Goal: Task Accomplishment & Management: Use online tool/utility

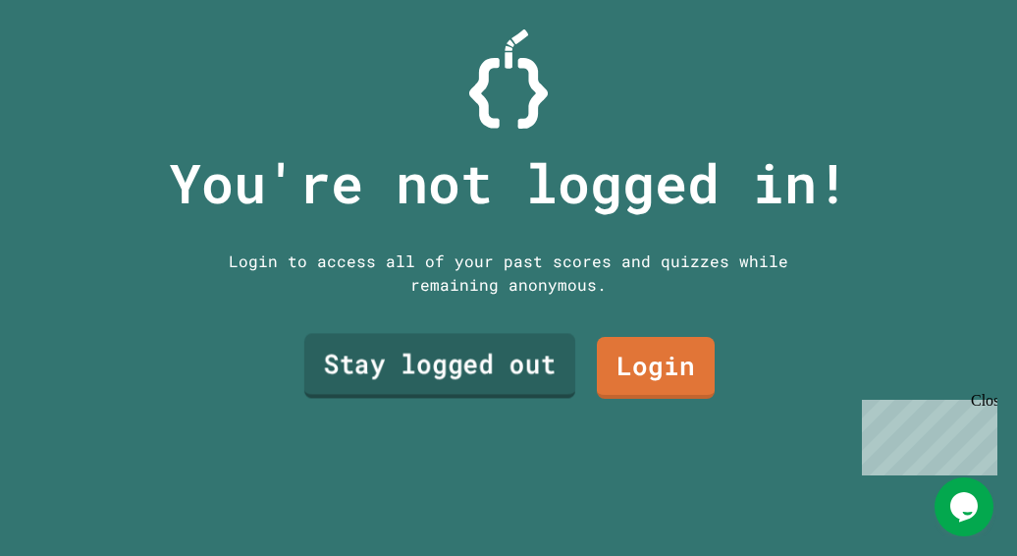
click at [528, 370] on link "Stay logged out" at bounding box center [439, 365] width 271 height 65
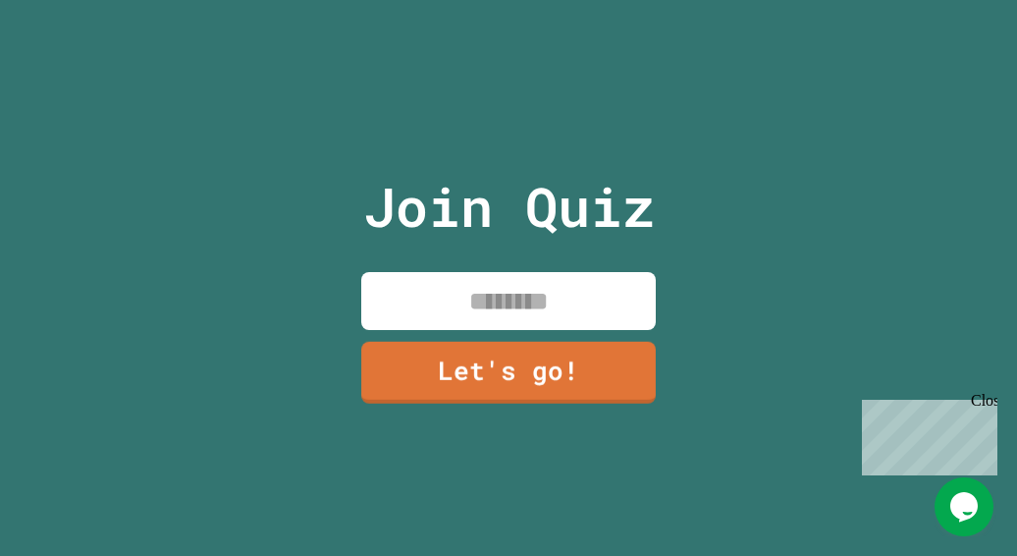
click at [534, 319] on input at bounding box center [508, 301] width 295 height 58
type input "********"
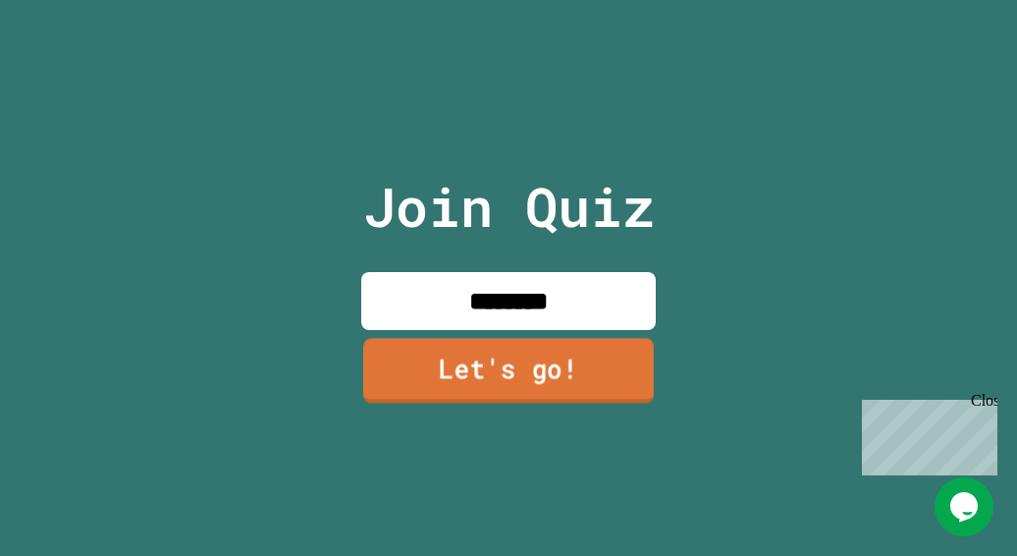
click at [532, 351] on link "Let's go!" at bounding box center [508, 371] width 291 height 65
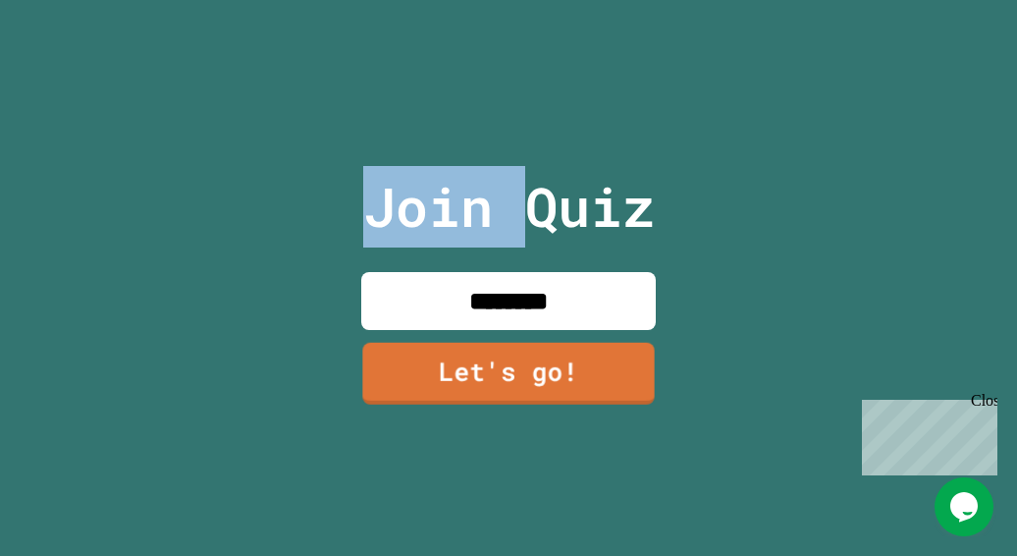
click at [509, 0] on div at bounding box center [509, 0] width 0 height 0
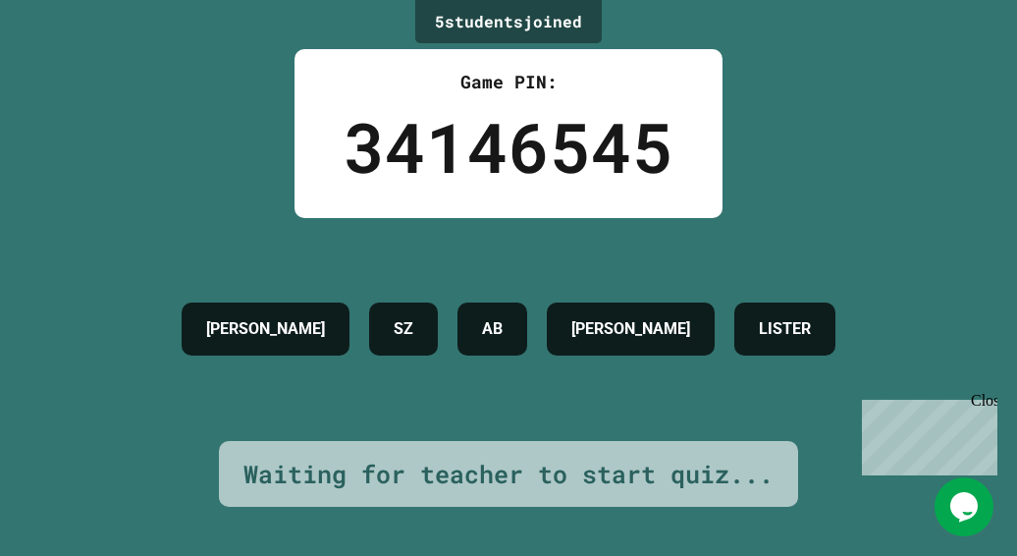
click at [811, 317] on h4 "LISTER" at bounding box center [785, 329] width 52 height 24
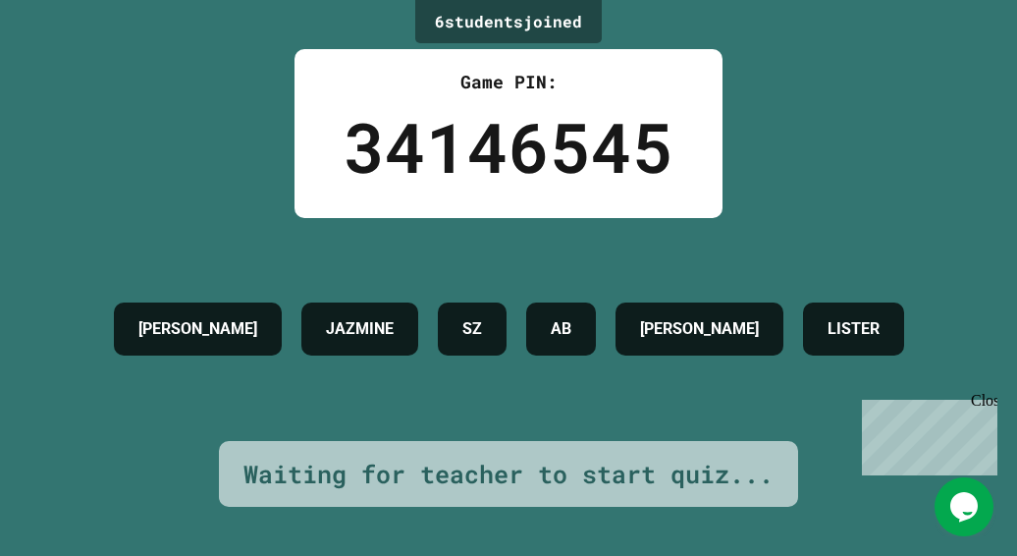
click at [588, 339] on div "[PERSON_NAME] SZ AB [PERSON_NAME]" at bounding box center [509, 329] width 810 height 73
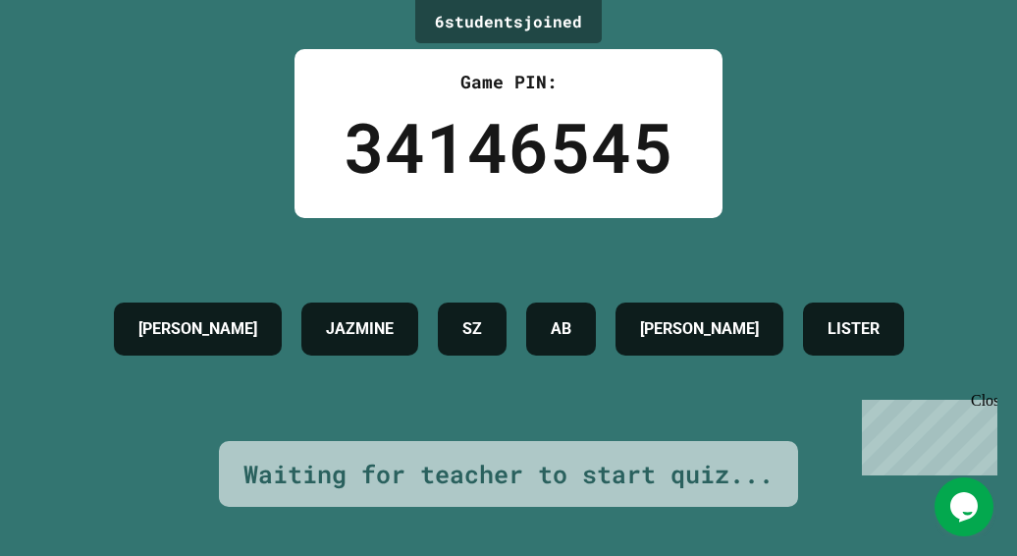
click at [588, 339] on div "[PERSON_NAME] SZ AB [PERSON_NAME]" at bounding box center [509, 329] width 810 height 73
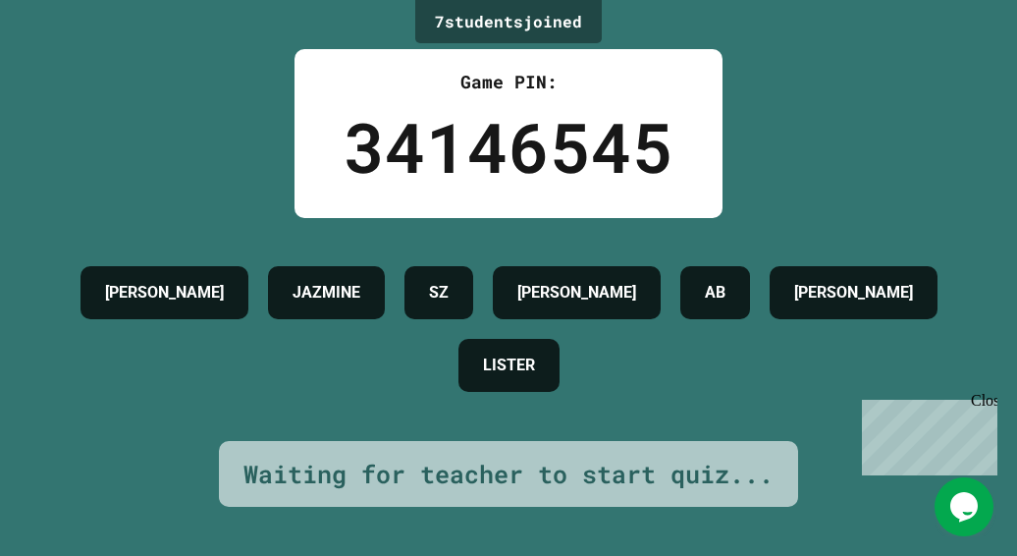
click at [984, 402] on div "Close" at bounding box center [983, 404] width 25 height 25
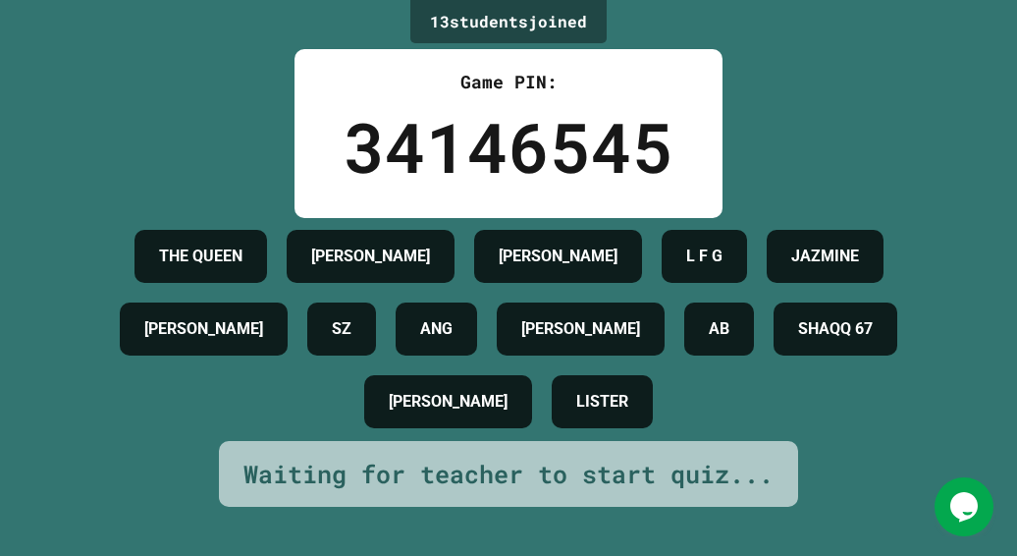
click at [638, 356] on div "THE [PERSON_NAME] [PERSON_NAME] L F G JAZMINE [PERSON_NAME] SZ [PERSON_NAME] AB…" at bounding box center [508, 329] width 919 height 218
click at [640, 341] on h4 "[PERSON_NAME]" at bounding box center [580, 329] width 119 height 24
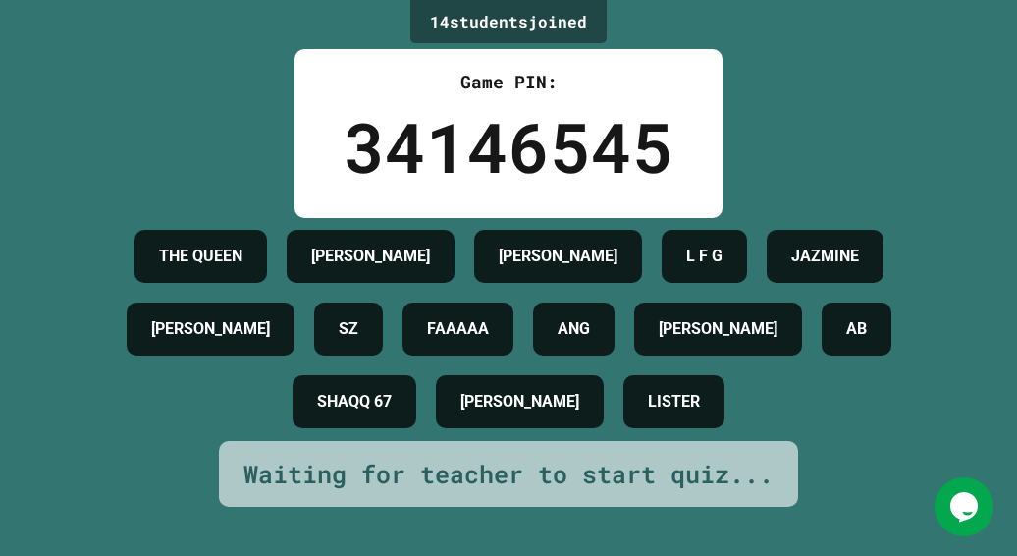
scroll to position [11, 0]
click at [515, 493] on div "Waiting for teacher to start quiz..." at bounding box center [508, 474] width 530 height 37
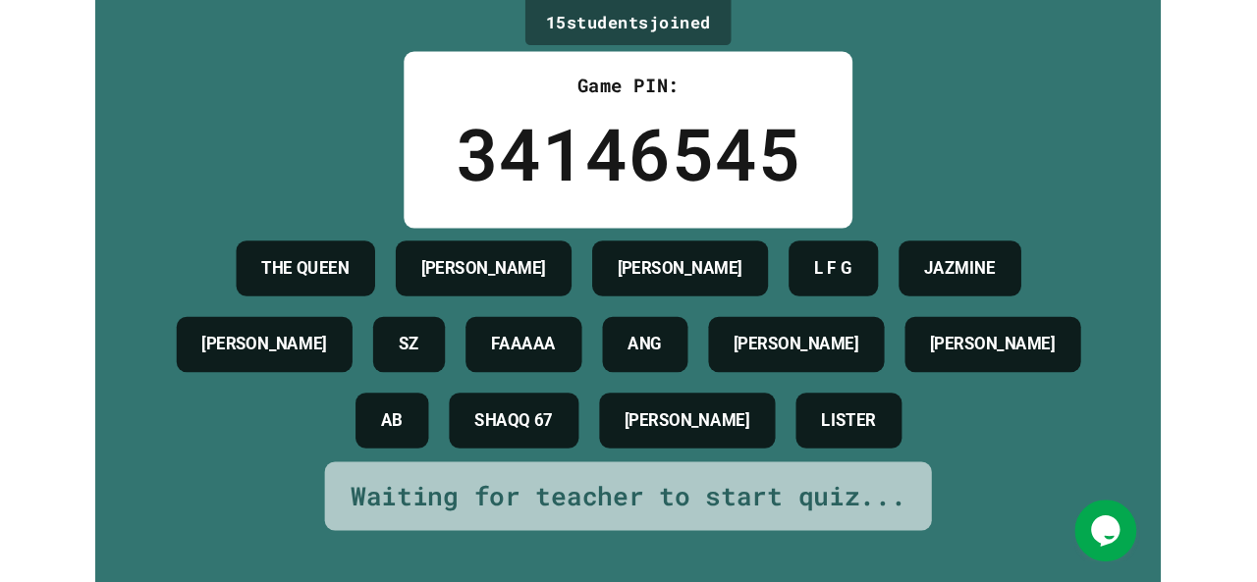
scroll to position [0, 0]
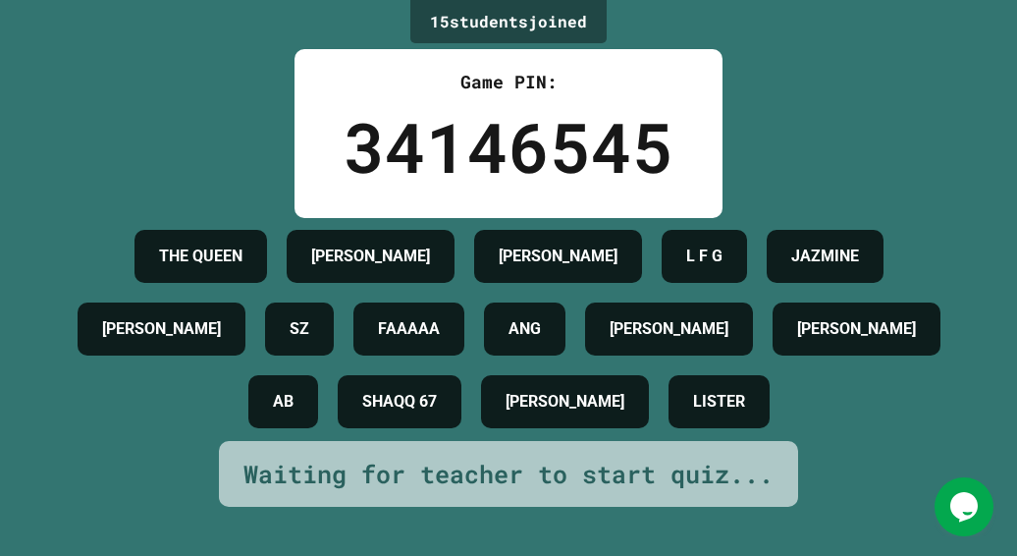
click at [464, 355] on div "FAAAAA" at bounding box center [408, 328] width 111 height 53
click at [461, 414] on div "SHAQQ 67" at bounding box center [400, 401] width 124 height 53
click at [461, 412] on div "SHAQQ 67" at bounding box center [400, 401] width 124 height 53
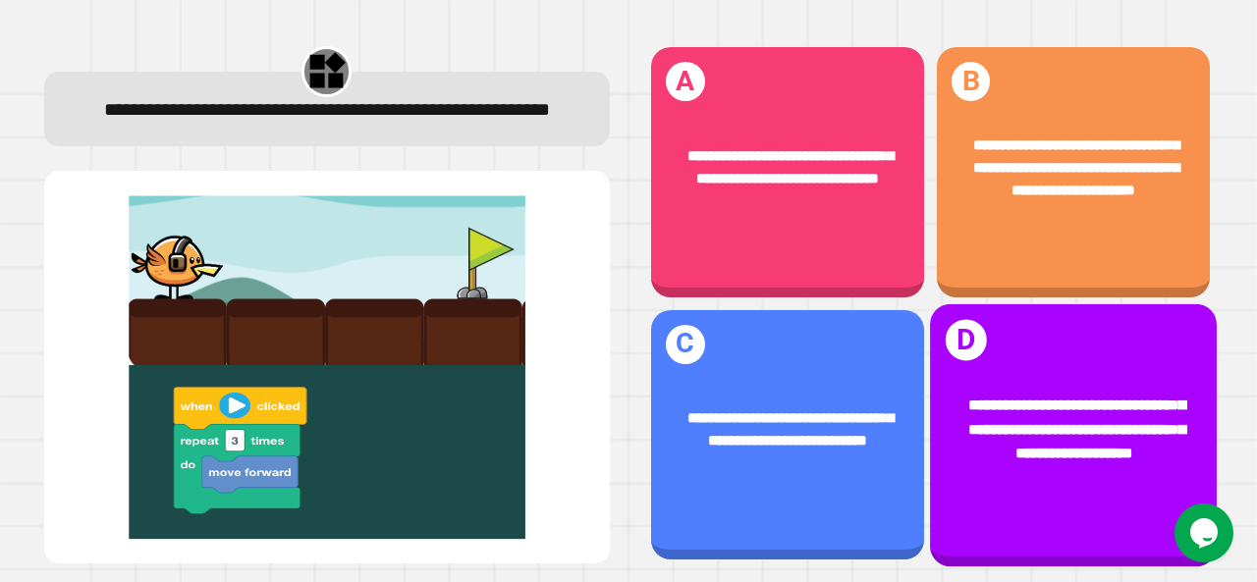
click at [974, 419] on div "**********" at bounding box center [1073, 430] width 224 height 71
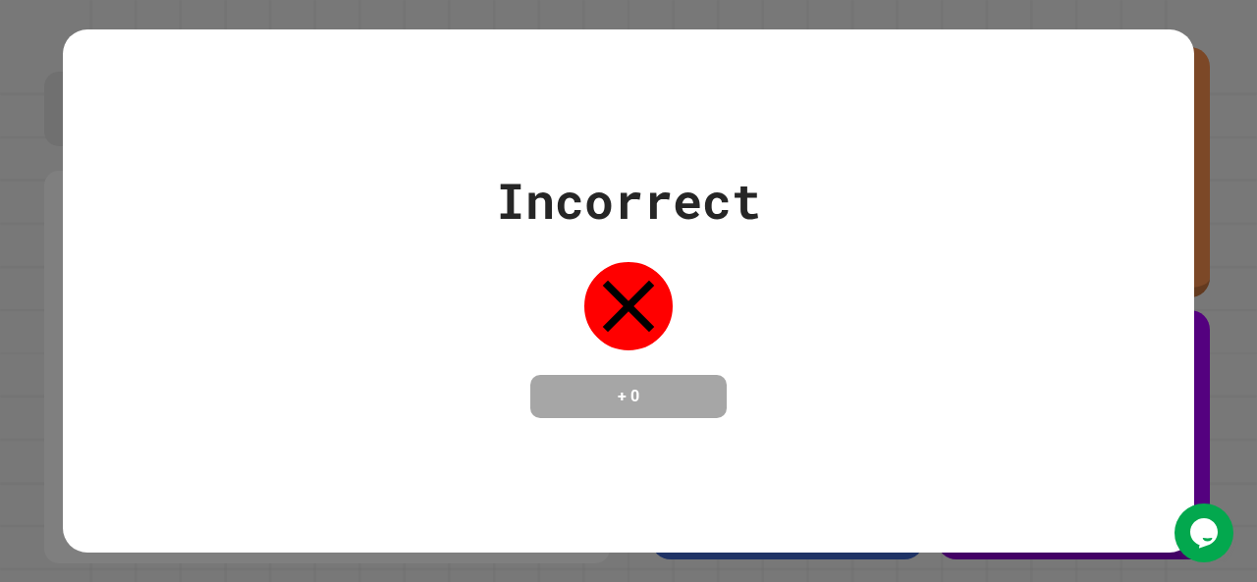
click at [883, 273] on div "Incorrect + 0" at bounding box center [628, 291] width 1131 height 254
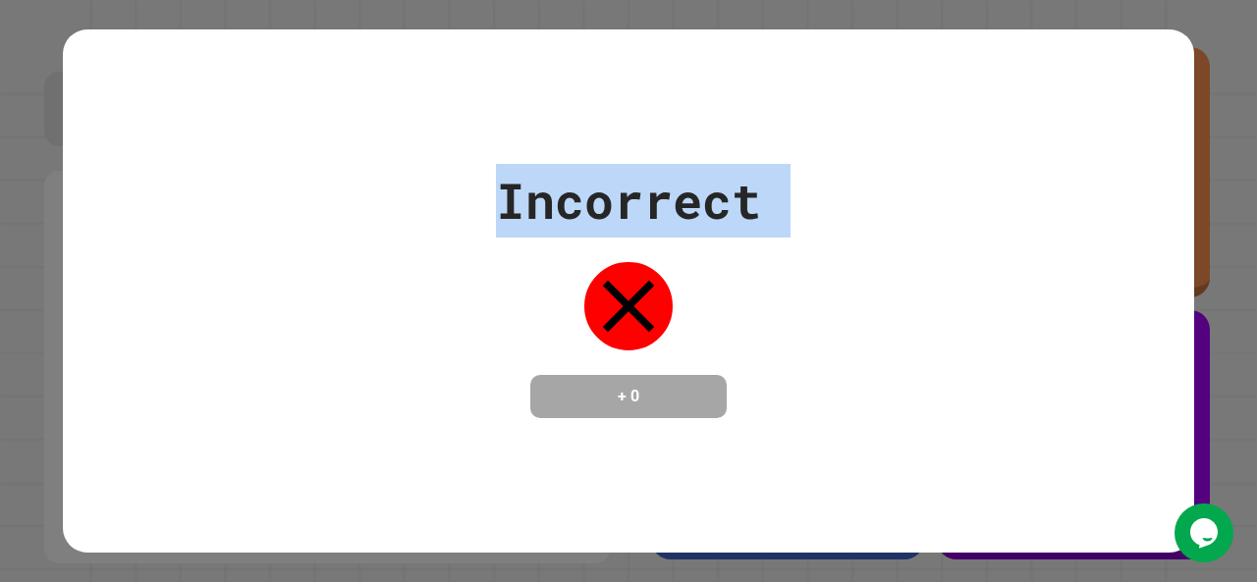
click at [883, 273] on div "Incorrect + 0" at bounding box center [628, 291] width 1131 height 254
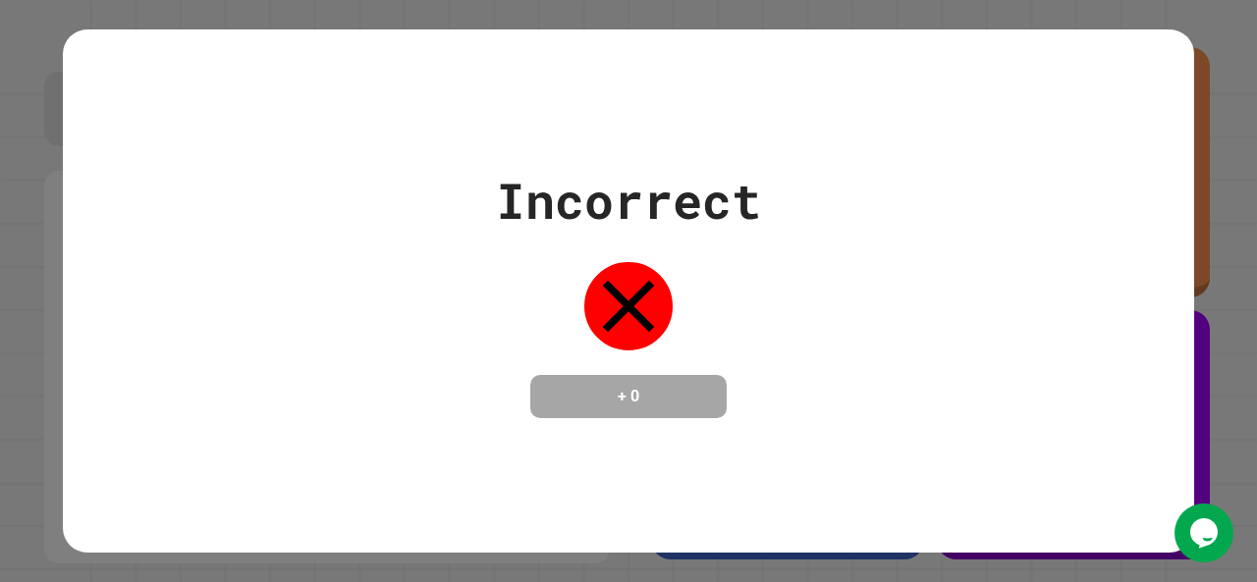
click at [883, 273] on div "Incorrect + 0" at bounding box center [628, 291] width 1131 height 254
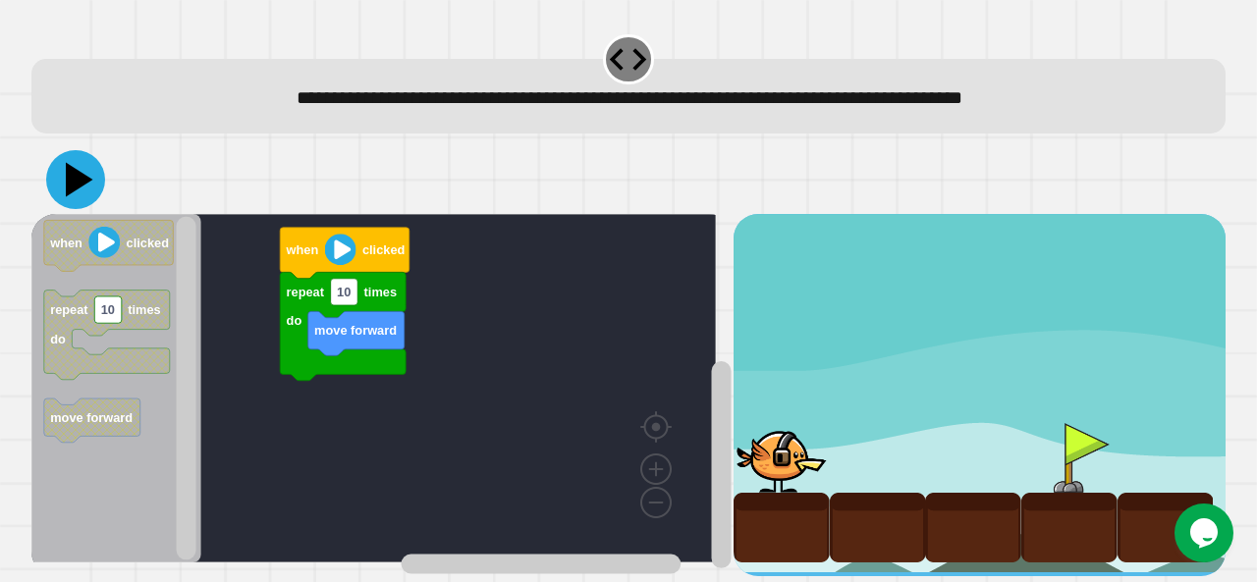
click at [93, 176] on icon at bounding box center [75, 179] width 59 height 59
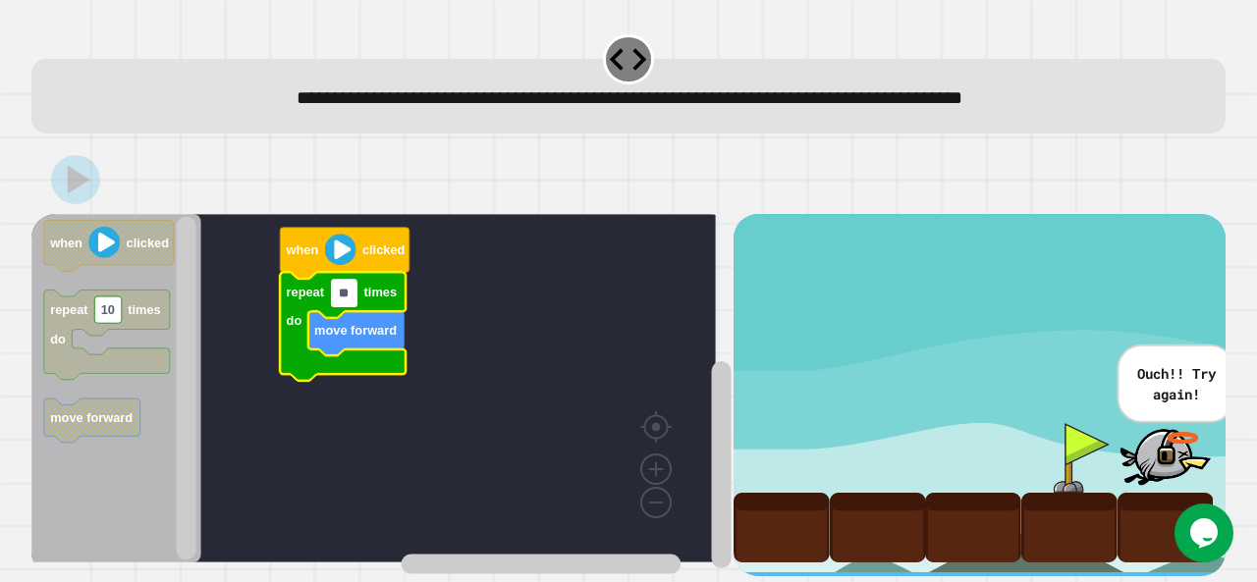
click at [353, 303] on input "**" at bounding box center [344, 294] width 27 height 27
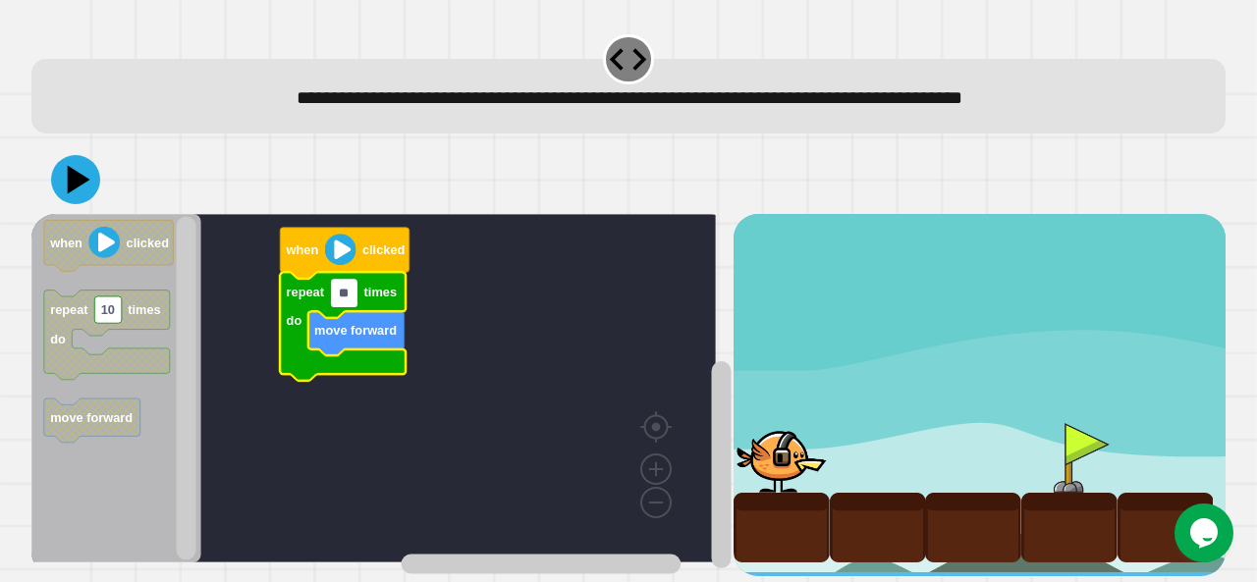
type input "*"
click at [162, 195] on div at bounding box center [628, 179] width 1194 height 69
click at [61, 182] on icon at bounding box center [75, 179] width 59 height 59
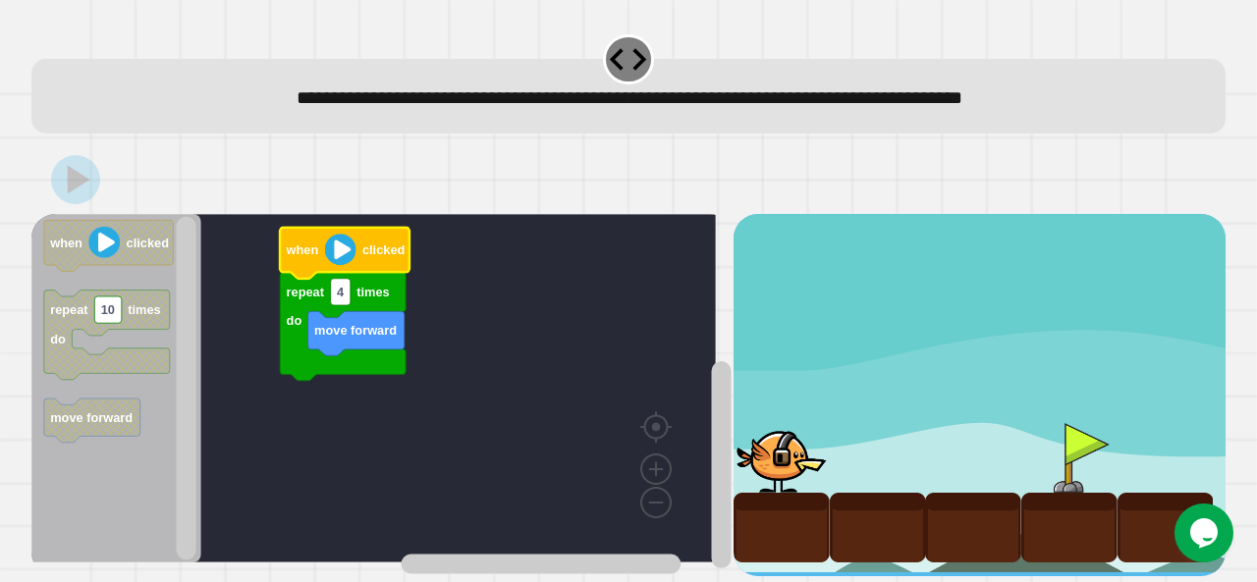
click at [350, 270] on icon "Blockly Workspace" at bounding box center [345, 253] width 130 height 51
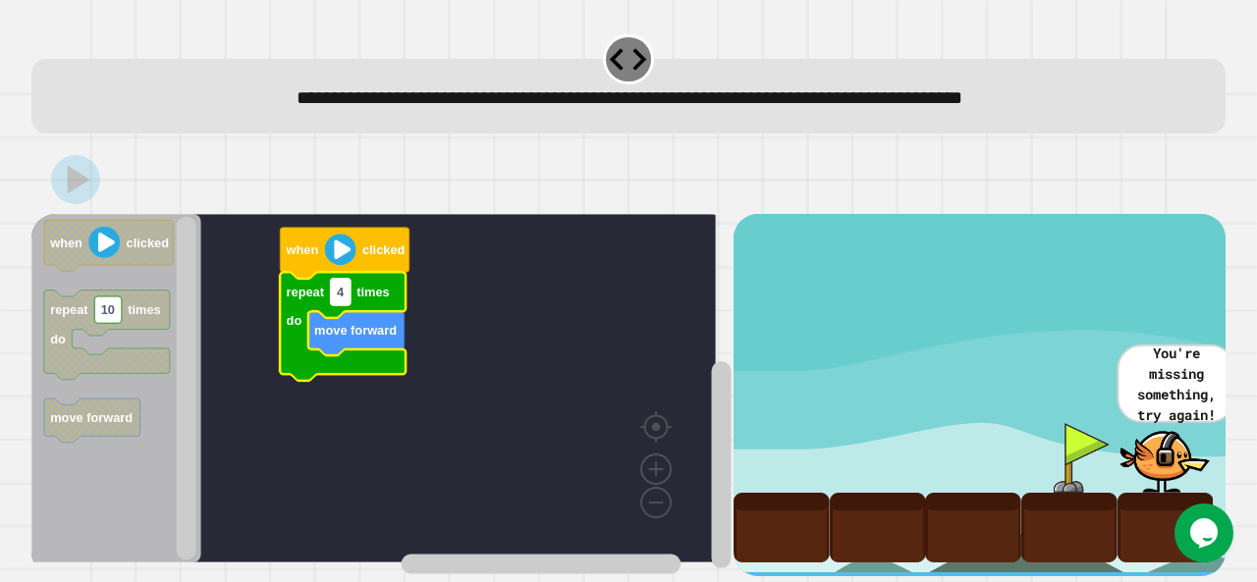
click at [350, 299] on rect "Blockly Workspace" at bounding box center [341, 292] width 20 height 27
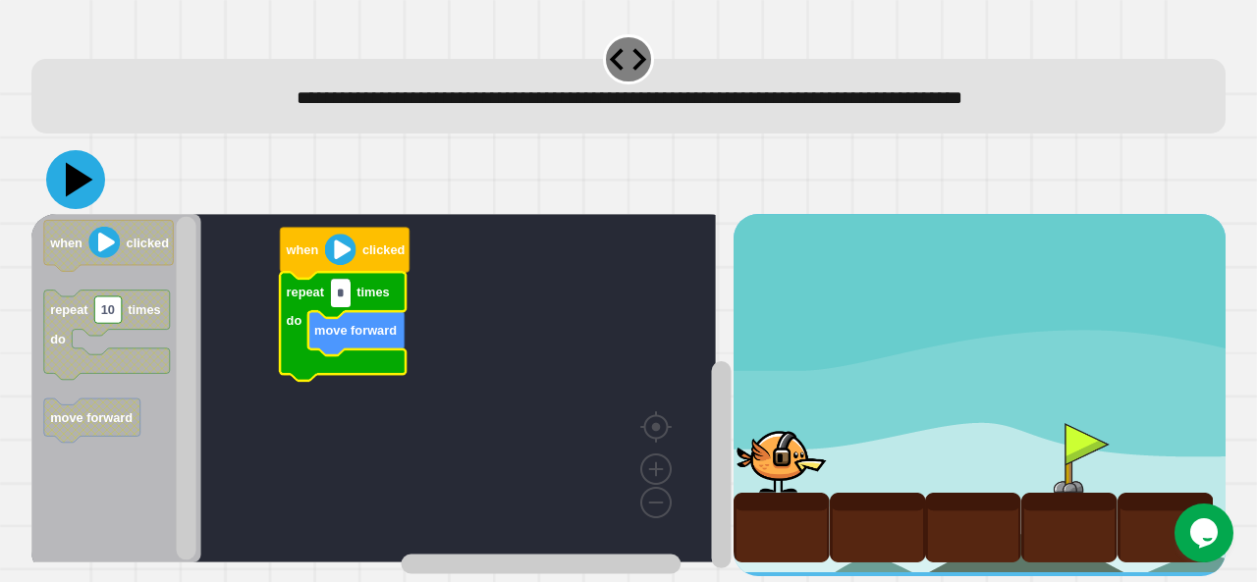
type input "*"
click at [94, 183] on icon at bounding box center [75, 179] width 59 height 59
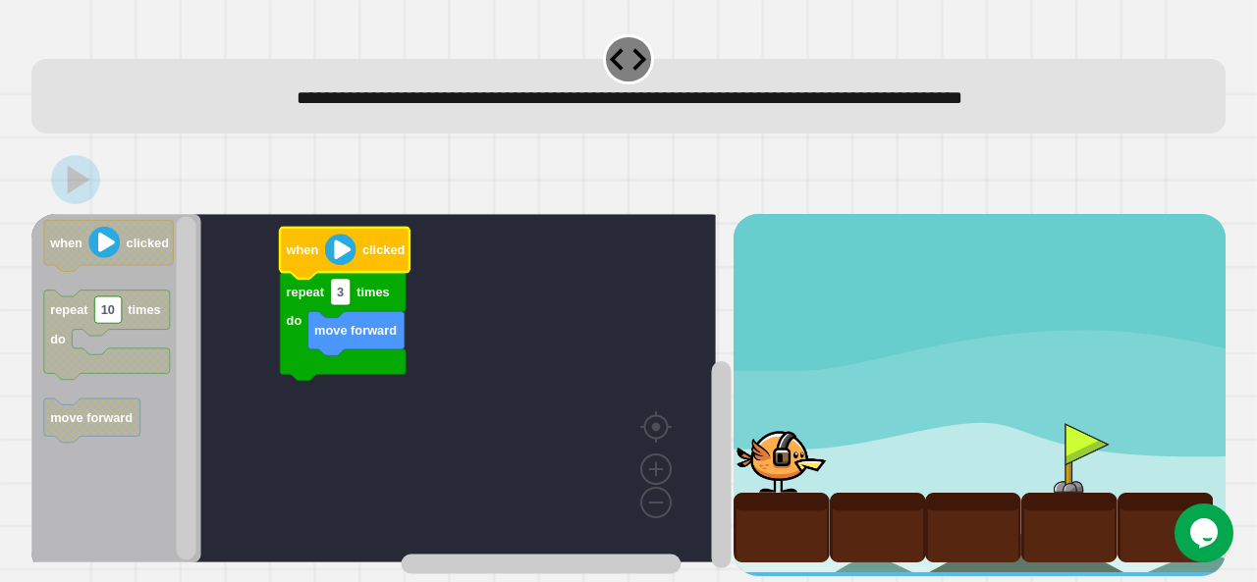
click at [310, 250] on text "when" at bounding box center [302, 250] width 33 height 15
click at [351, 252] on image "Blockly Workspace" at bounding box center [340, 250] width 31 height 31
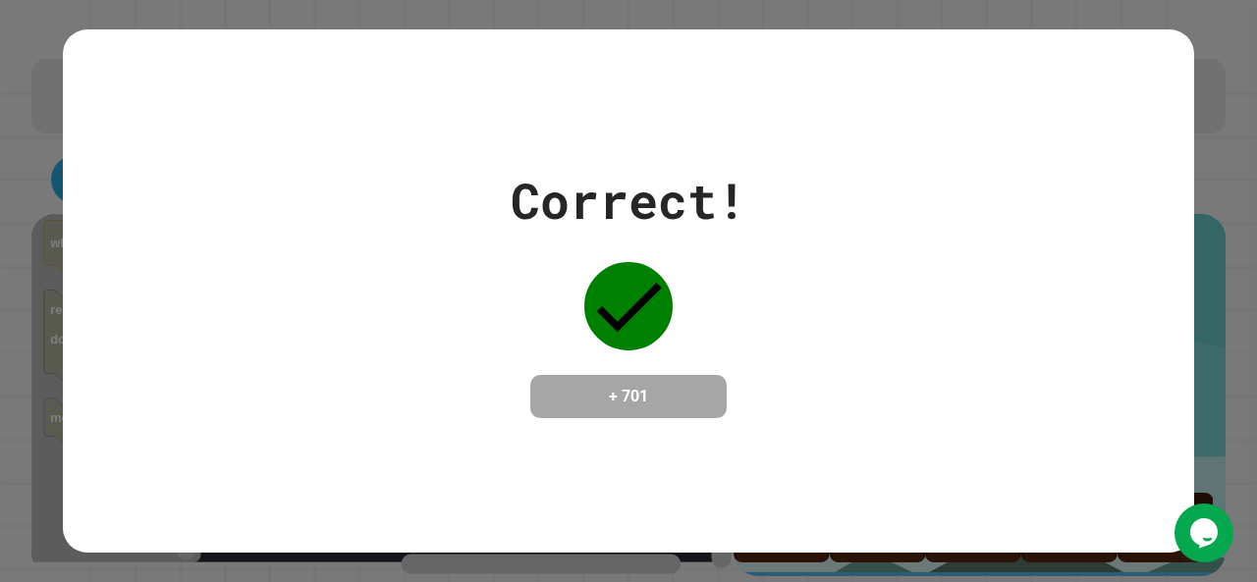
click at [536, 336] on div "Correct! + 701" at bounding box center [629, 291] width 236 height 254
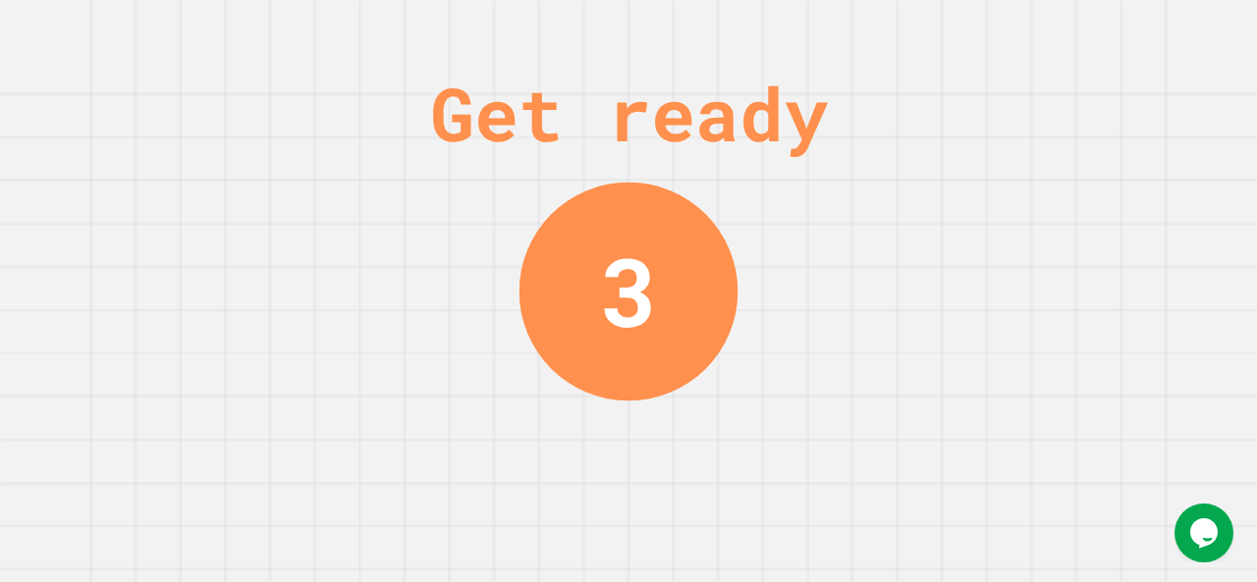
click at [866, 243] on div "Get ready 3" at bounding box center [628, 291] width 1257 height 582
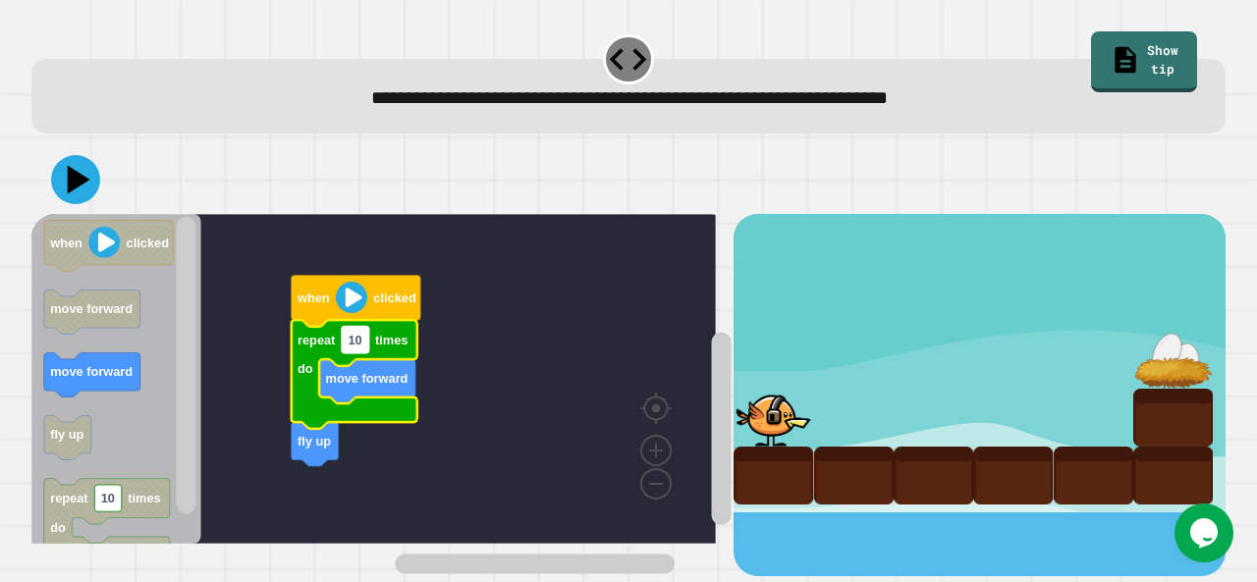
click at [359, 348] on text "10" at bounding box center [355, 340] width 14 height 15
type input "*"
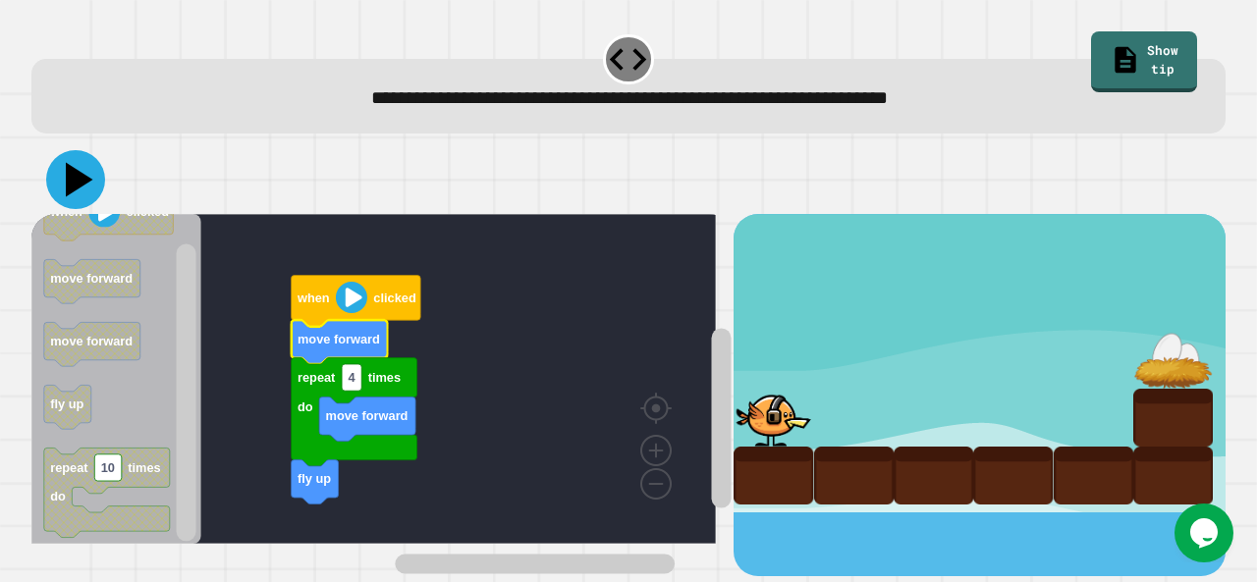
click at [73, 198] on icon at bounding box center [75, 179] width 59 height 59
click at [335, 295] on icon "Blockly Workspace" at bounding box center [357, 301] width 130 height 51
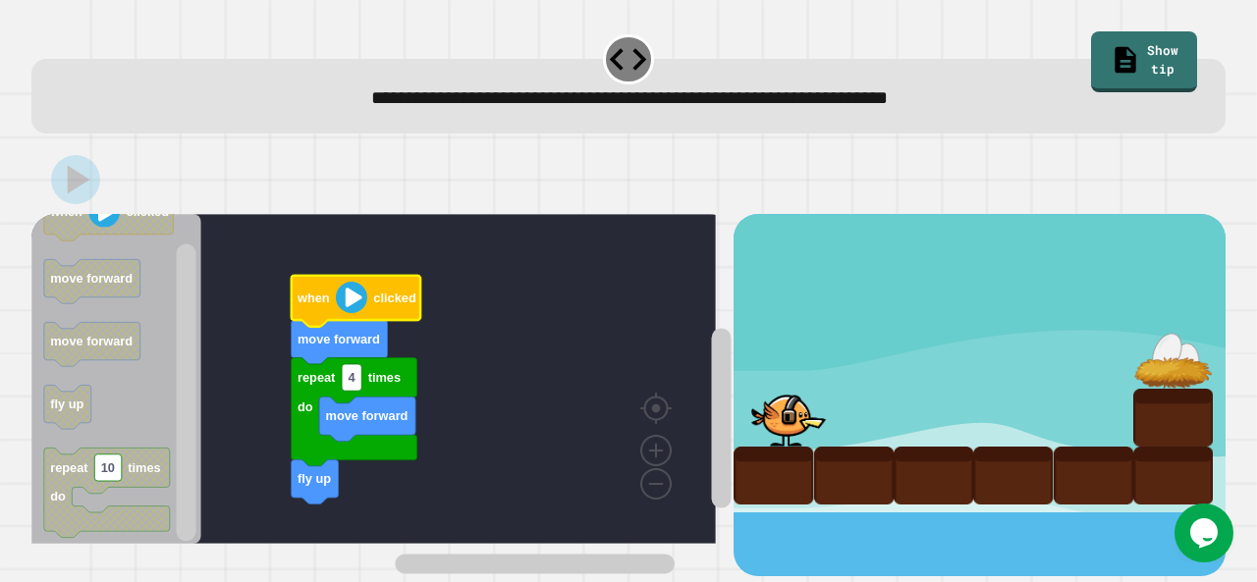
click at [335, 295] on icon "Blockly Workspace" at bounding box center [357, 301] width 130 height 51
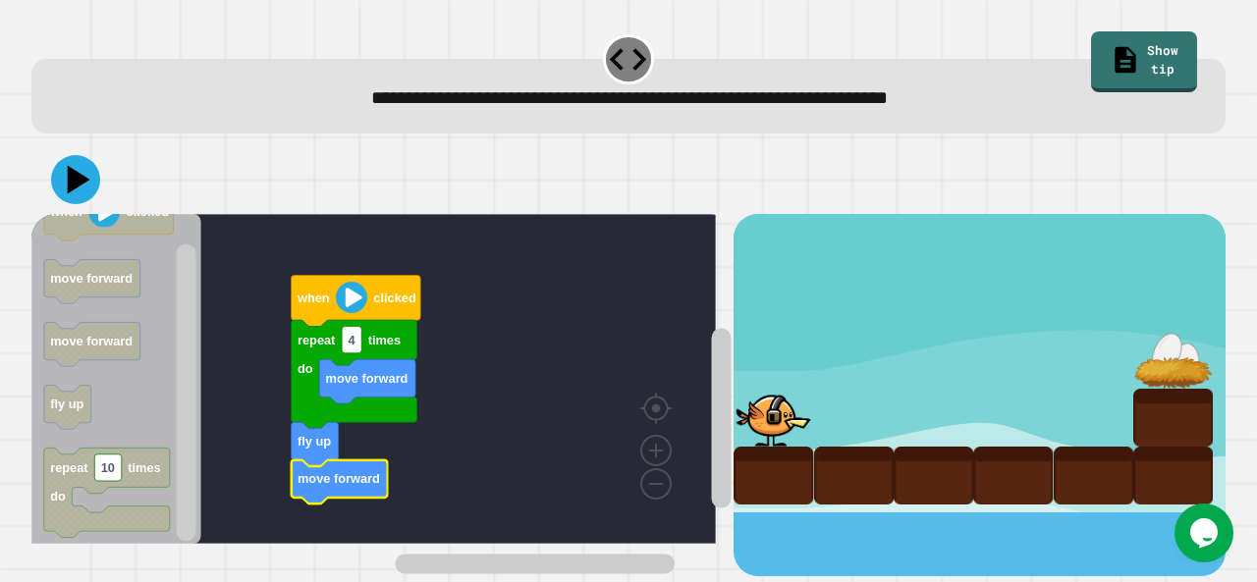
drag, startPoint x: 34, startPoint y: 195, endPoint x: 92, endPoint y: 177, distance: 60.9
click at [92, 177] on div at bounding box center [628, 179] width 1194 height 69
click at [92, 177] on icon at bounding box center [75, 179] width 59 height 59
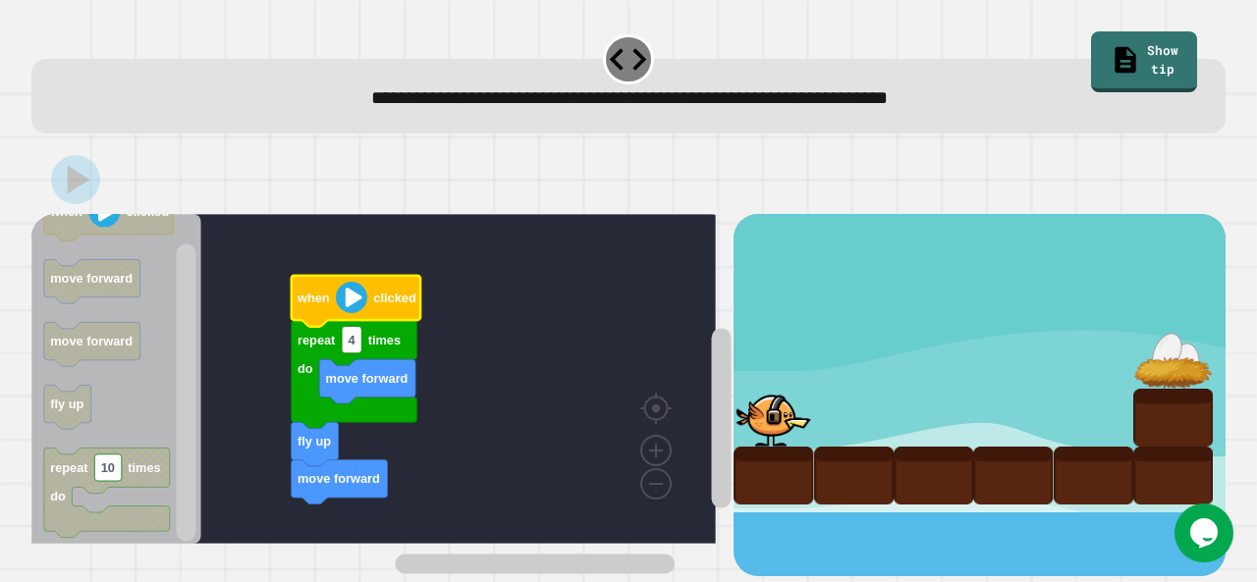
click at [333, 304] on icon "Blockly Workspace" at bounding box center [357, 301] width 130 height 51
click at [338, 304] on image "Blockly Workspace" at bounding box center [351, 297] width 31 height 31
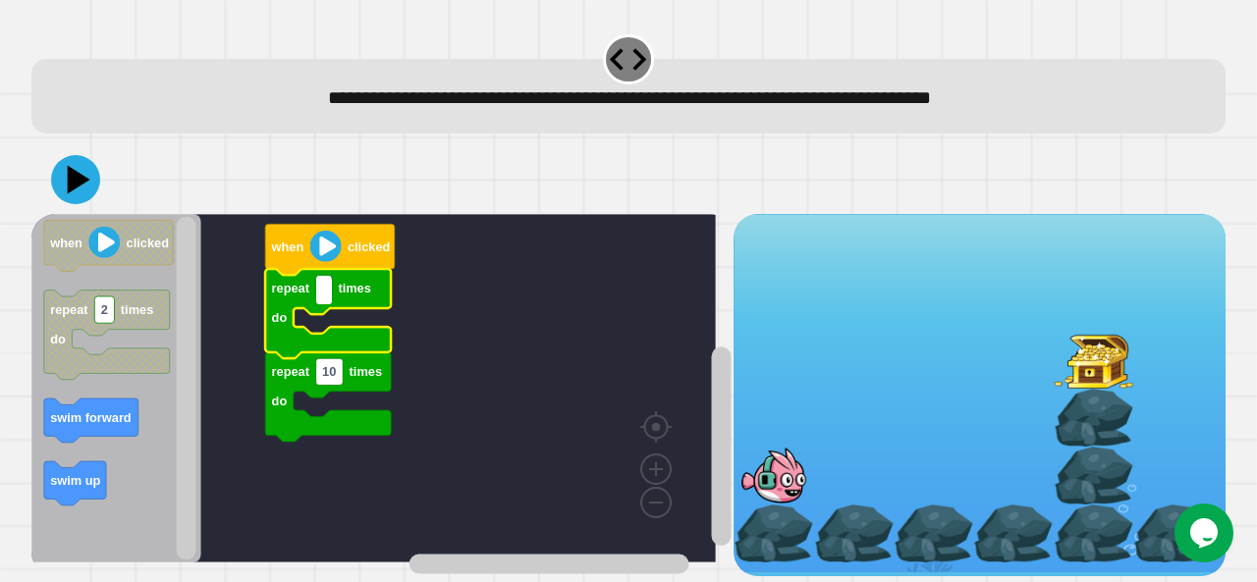
type input "*"
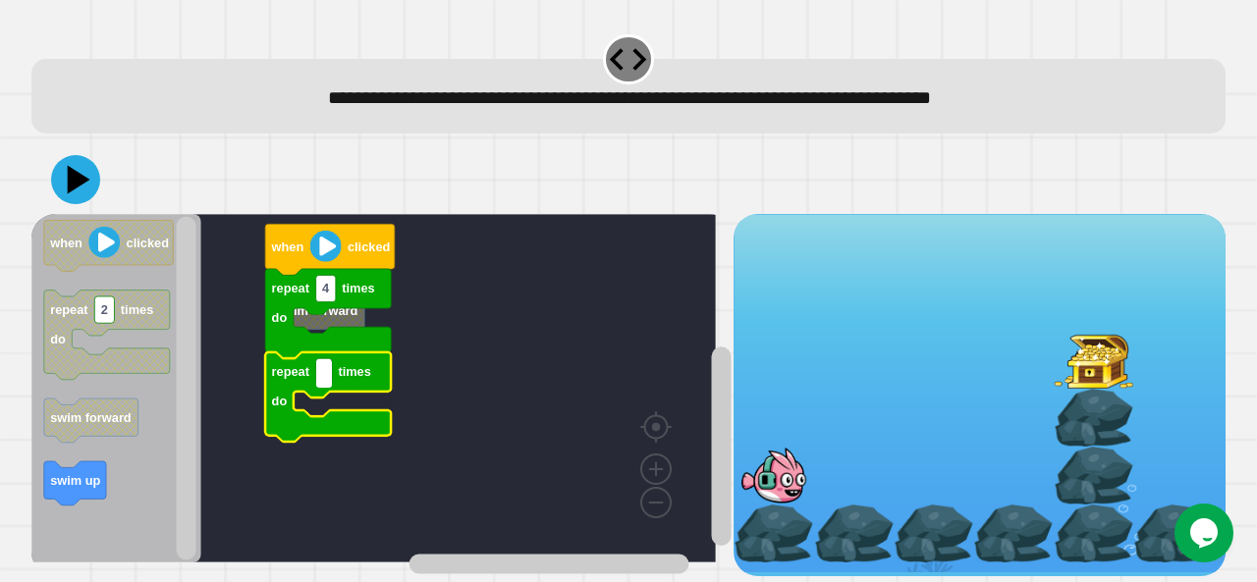
type input "*"
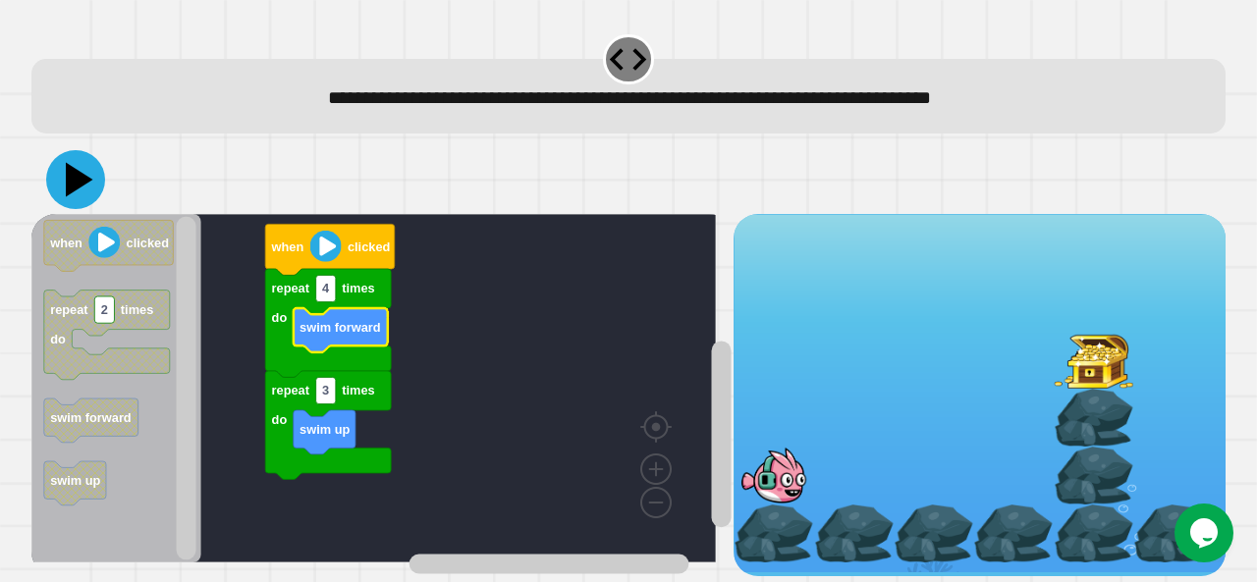
click at [49, 180] on button at bounding box center [75, 179] width 59 height 59
click at [49, 180] on div at bounding box center [628, 179] width 1194 height 69
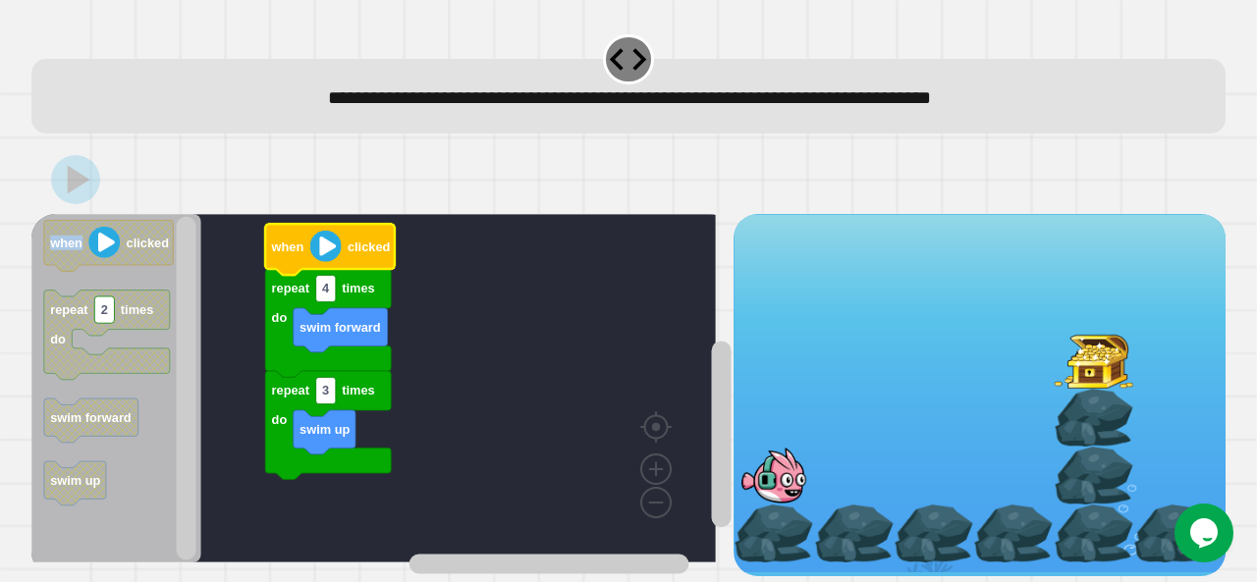
click at [348, 239] on icon "Blockly Workspace" at bounding box center [330, 250] width 130 height 51
click at [330, 246] on image "Blockly Workspace" at bounding box center [325, 246] width 31 height 31
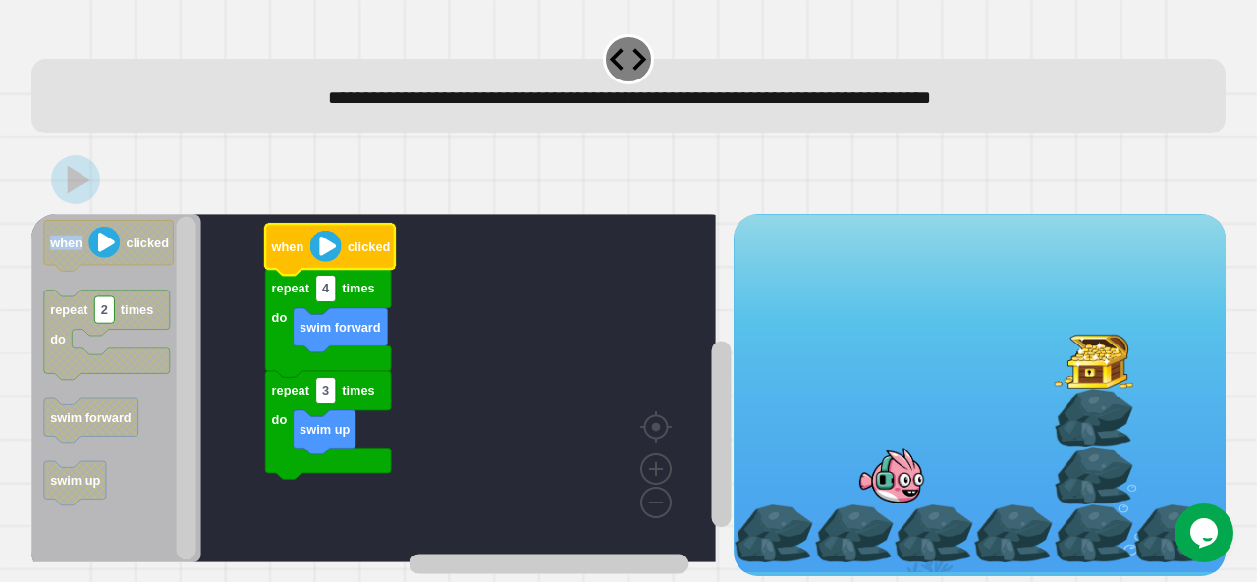
click at [330, 246] on image "Blockly Workspace" at bounding box center [325, 246] width 31 height 31
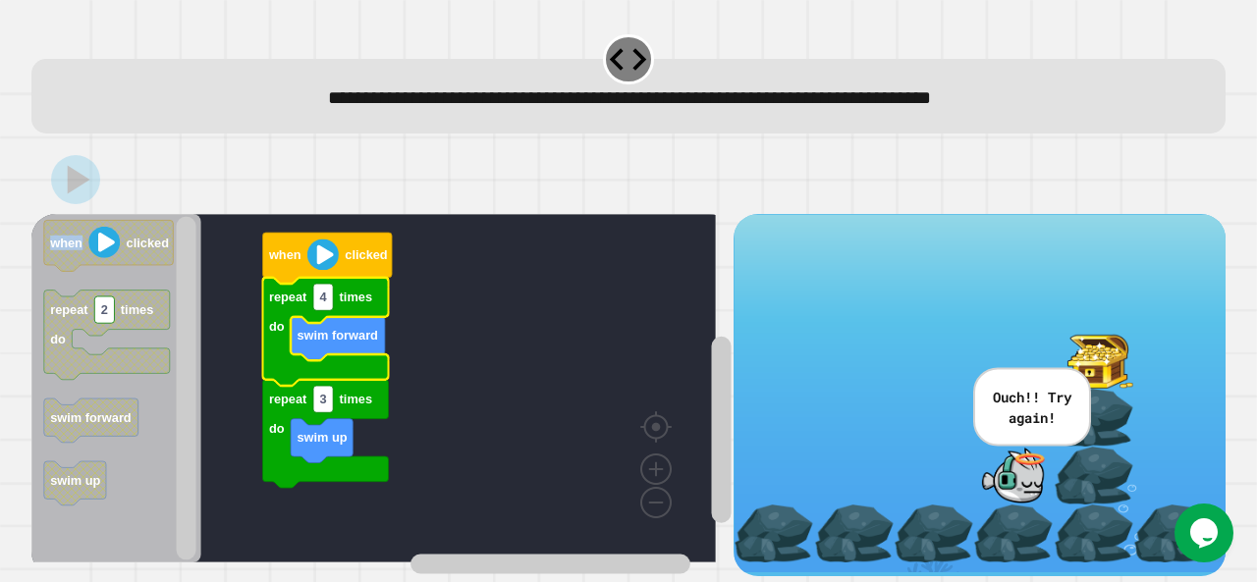
click at [334, 294] on icon "Blockly Workspace" at bounding box center [325, 332] width 126 height 108
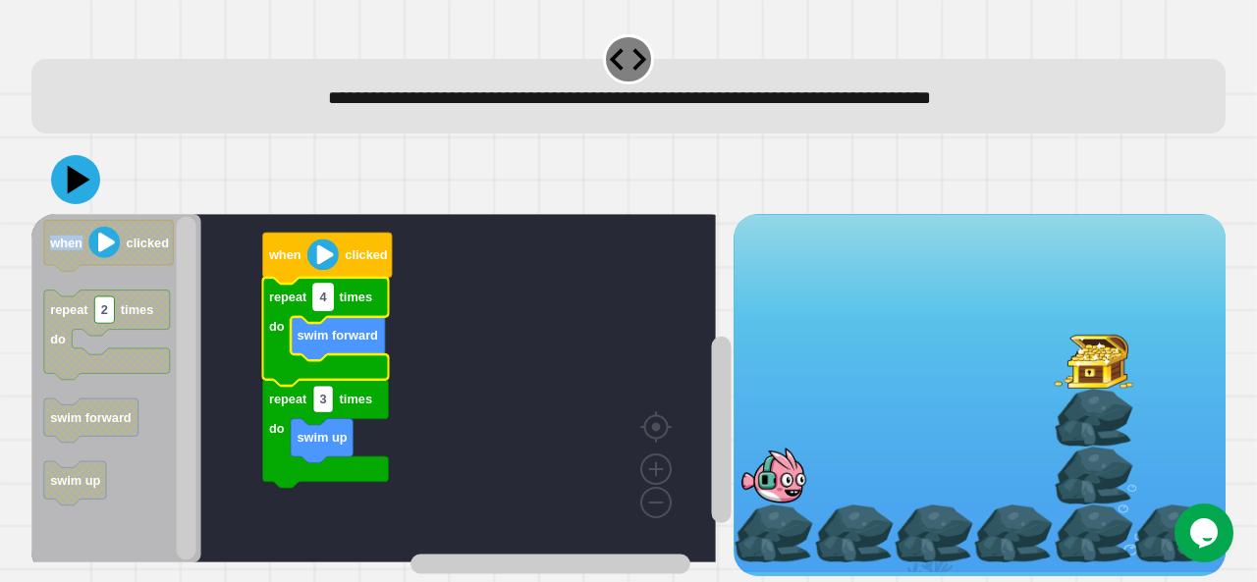
click at [322, 311] on rect "Blockly Workspace" at bounding box center [323, 298] width 20 height 27
type input "*"
click at [53, 189] on icon at bounding box center [75, 179] width 59 height 59
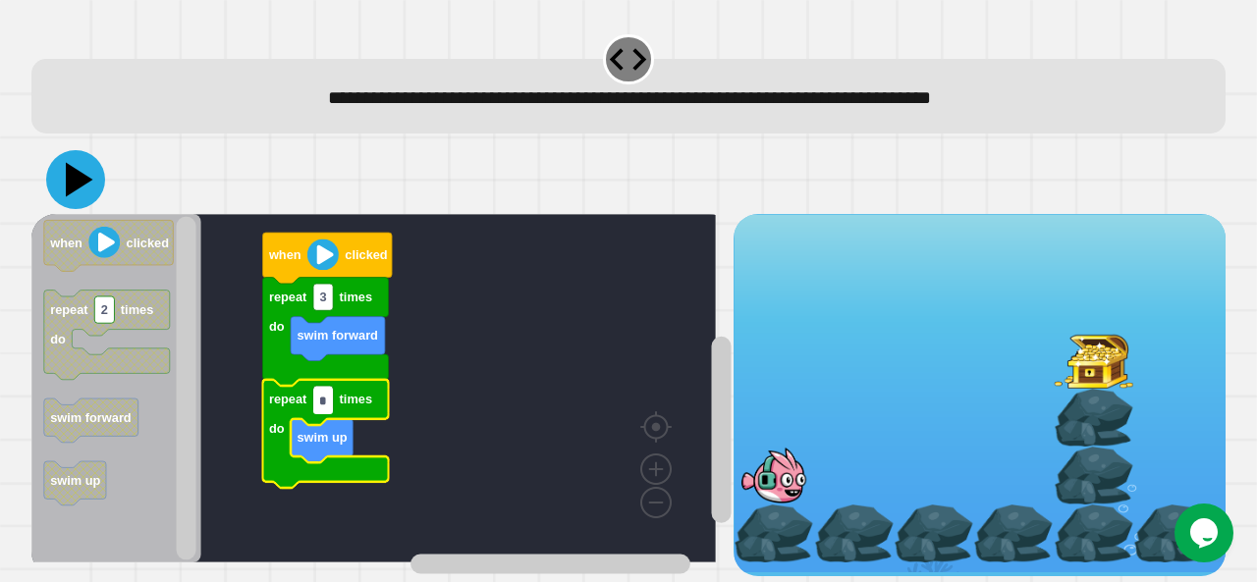
type input "*"
click at [82, 178] on icon at bounding box center [79, 180] width 27 height 34
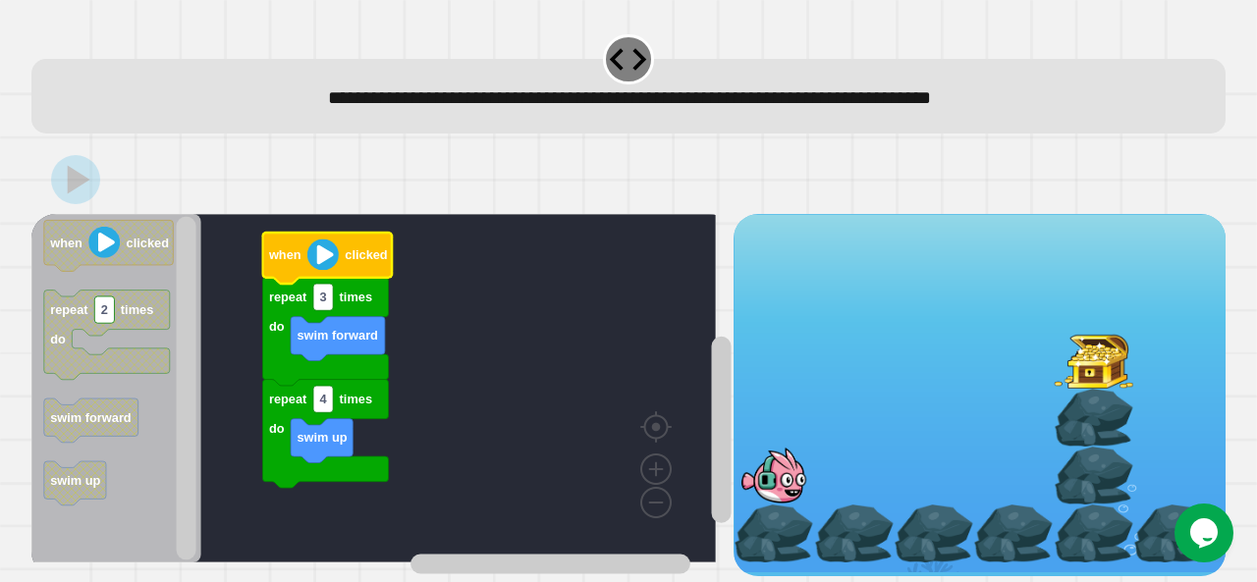
click at [319, 258] on image "Blockly Workspace" at bounding box center [322, 255] width 31 height 31
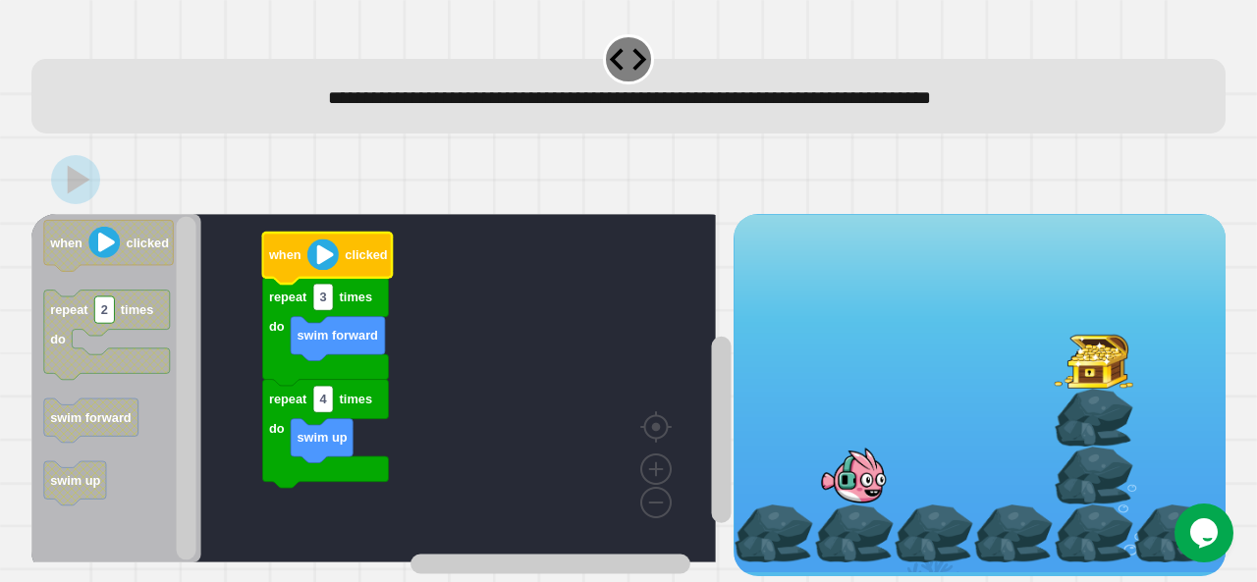
click at [319, 258] on image "Blockly Workspace" at bounding box center [322, 255] width 31 height 31
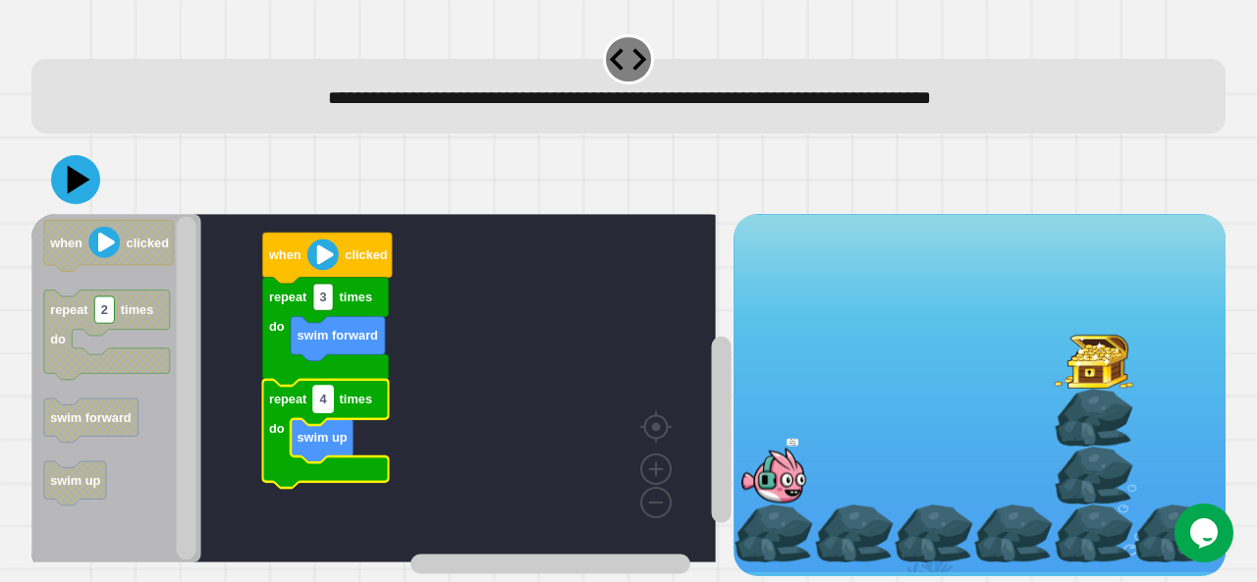
click at [326, 403] on text "4" at bounding box center [323, 400] width 8 height 15
click at [326, 403] on input "*" at bounding box center [323, 401] width 20 height 27
type input "*"
click at [76, 180] on icon at bounding box center [79, 180] width 27 height 34
click at [336, 404] on icon "Blockly Workspace" at bounding box center [325, 434] width 126 height 108
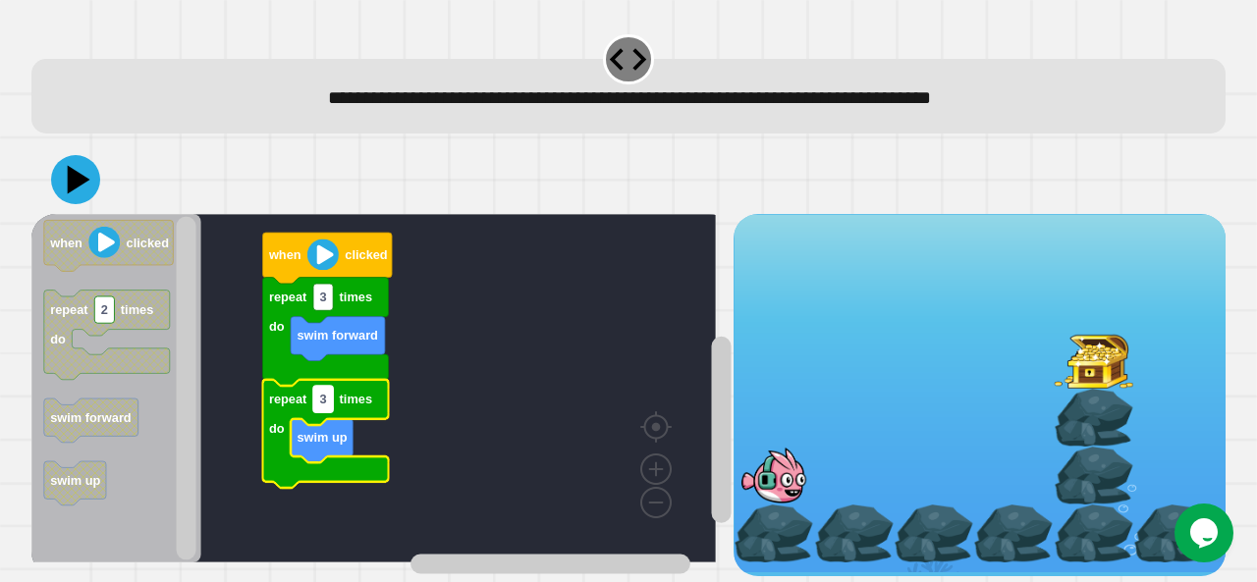
click at [332, 404] on rect "Blockly Workspace" at bounding box center [323, 400] width 20 height 27
type input "*"
click at [62, 177] on icon at bounding box center [75, 179] width 59 height 59
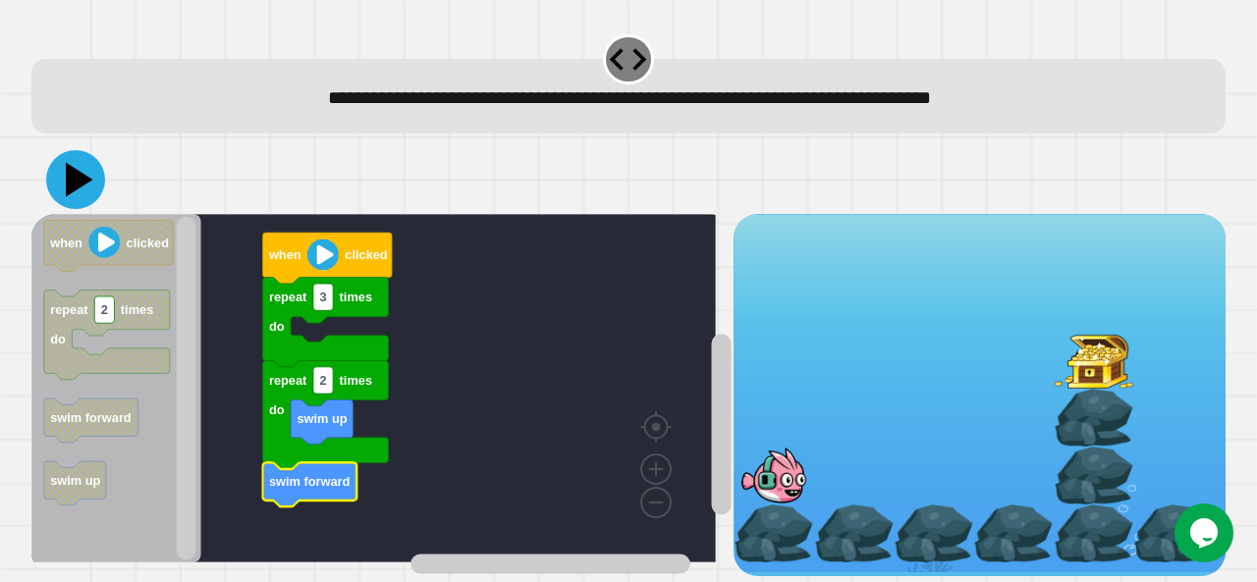
click at [76, 165] on icon at bounding box center [75, 179] width 59 height 59
click at [317, 274] on div "when clicked repeat 3 times do repeat 2 times do swim up swim forward when clic…" at bounding box center [628, 360] width 1194 height 430
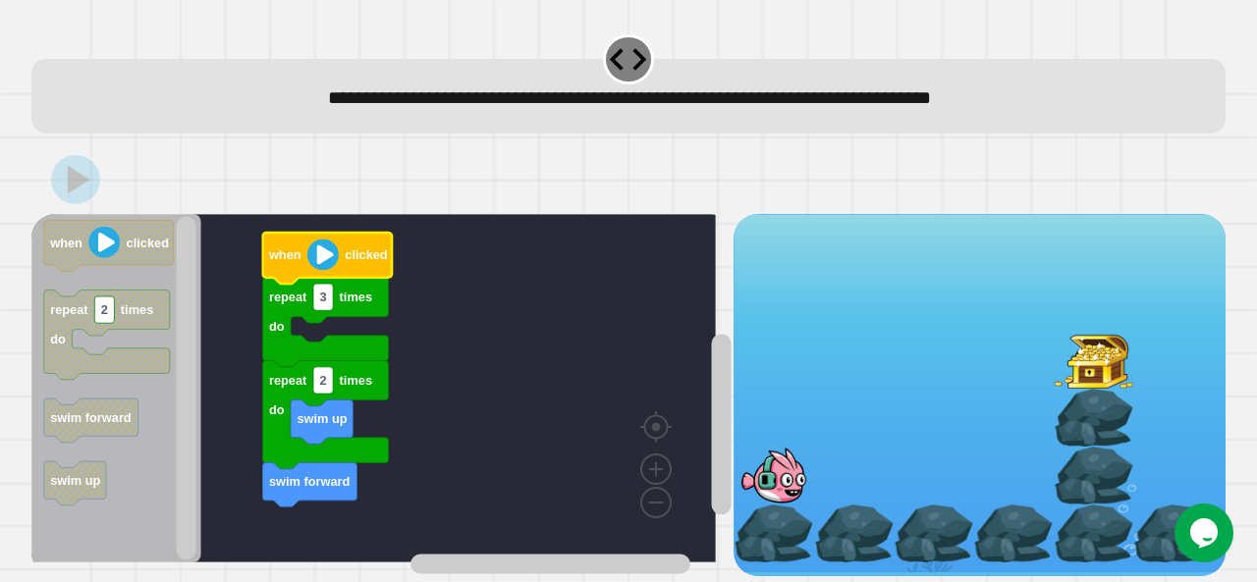
click at [317, 274] on icon "Blockly Workspace" at bounding box center [327, 259] width 130 height 51
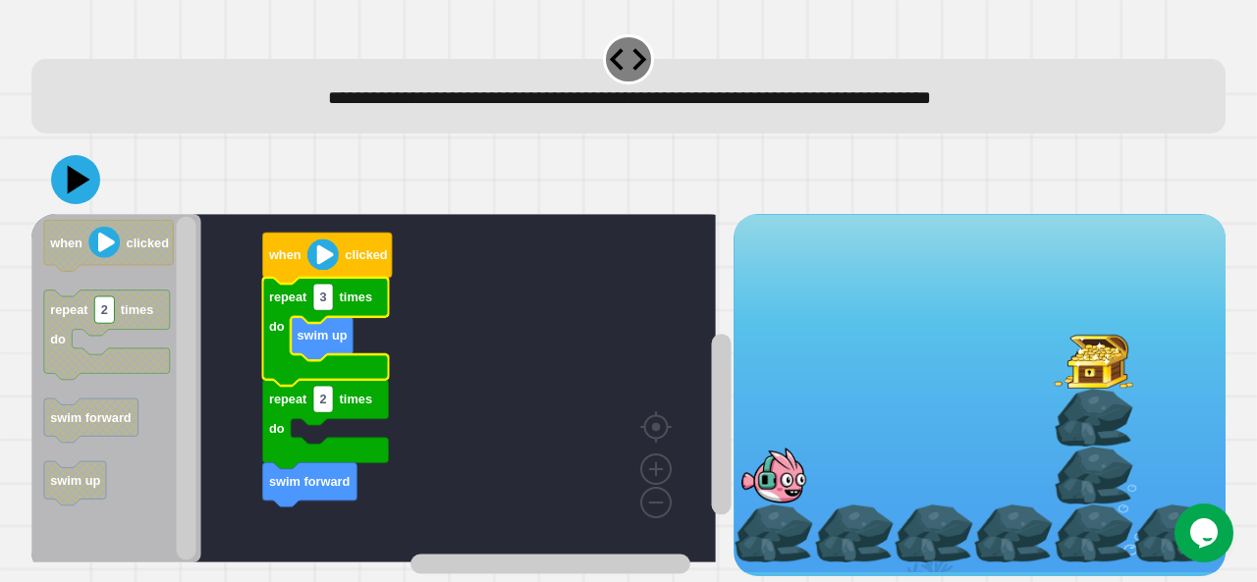
click at [338, 307] on icon "Blockly Workspace" at bounding box center [325, 332] width 126 height 108
click at [326, 302] on text "3" at bounding box center [322, 298] width 7 height 15
type input "*"
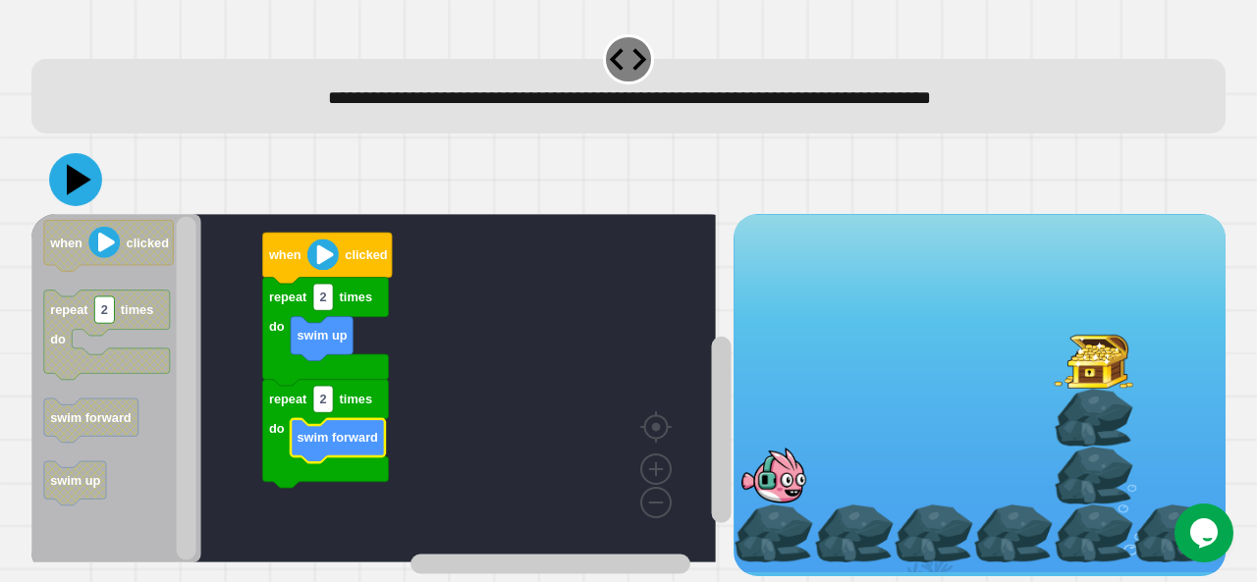
drag, startPoint x: 96, startPoint y: 166, endPoint x: 83, endPoint y: 176, distance: 16.1
click at [83, 176] on div at bounding box center [628, 179] width 1194 height 69
click at [83, 176] on icon at bounding box center [75, 179] width 59 height 59
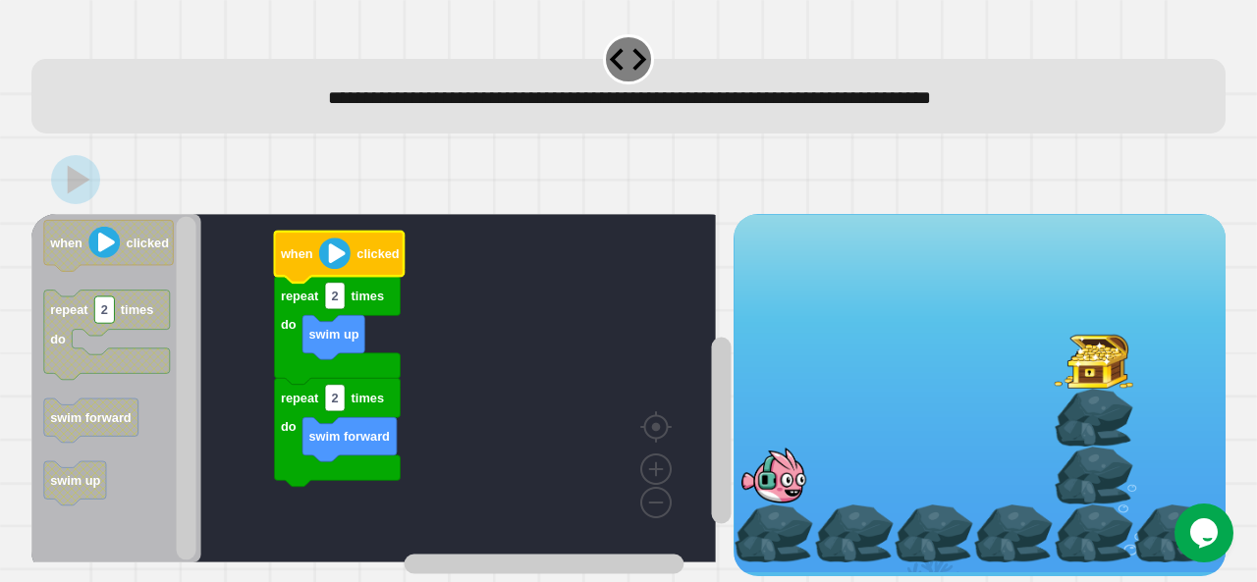
click at [311, 276] on icon "Blockly Workspace" at bounding box center [339, 257] width 130 height 51
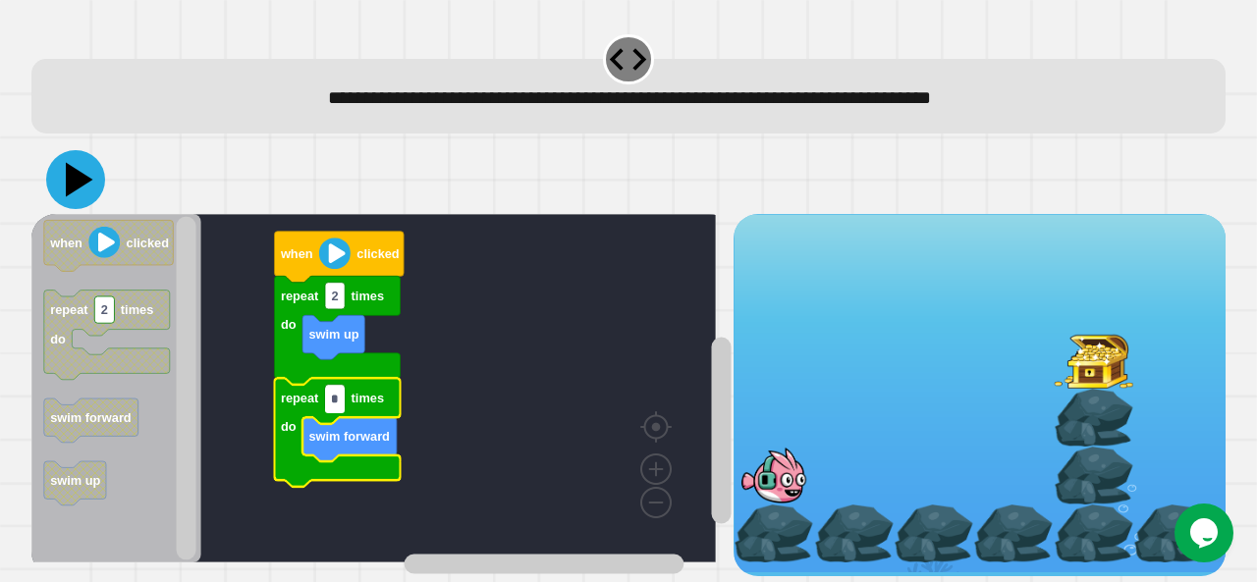
type input "*"
click at [86, 176] on icon at bounding box center [75, 179] width 59 height 59
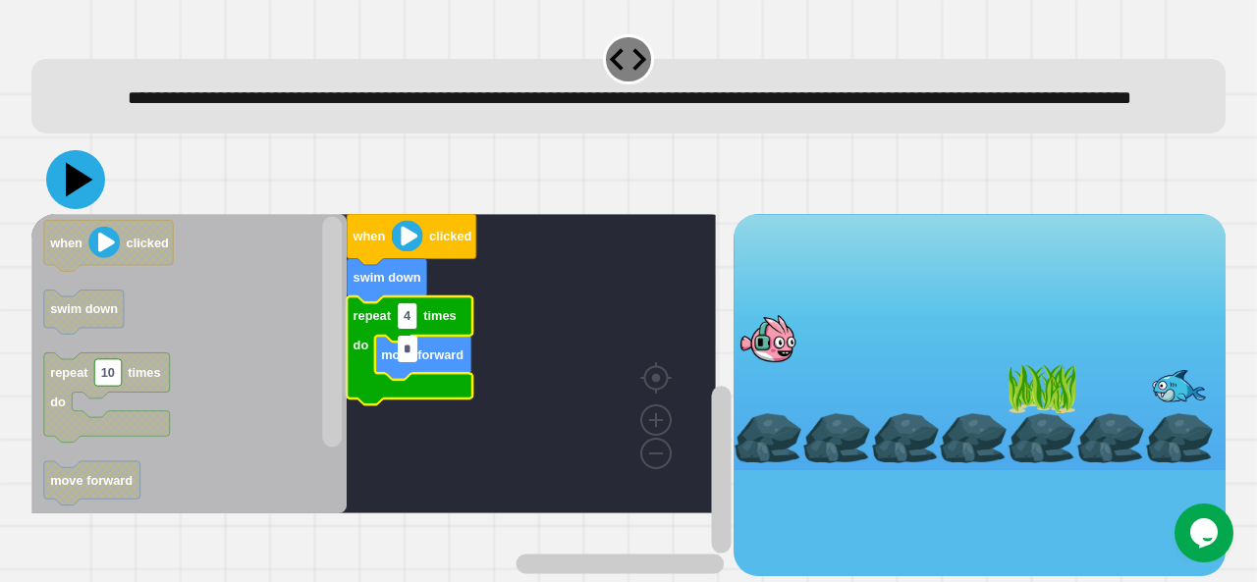
type input "*"
click at [65, 209] on icon at bounding box center [75, 179] width 59 height 59
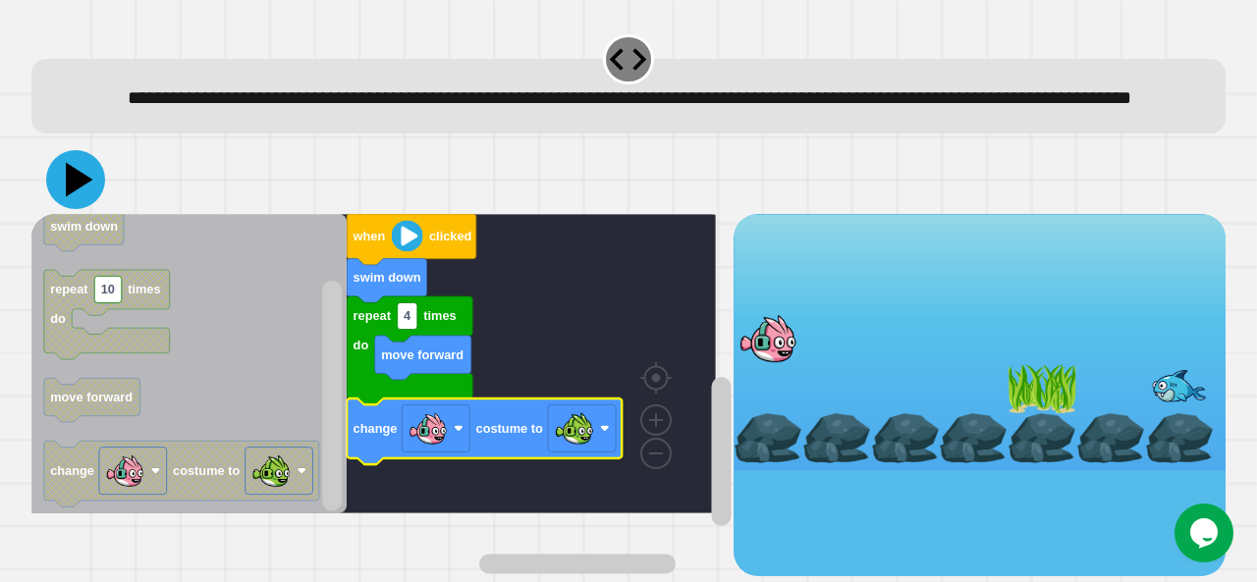
click at [90, 205] on icon at bounding box center [75, 179] width 59 height 59
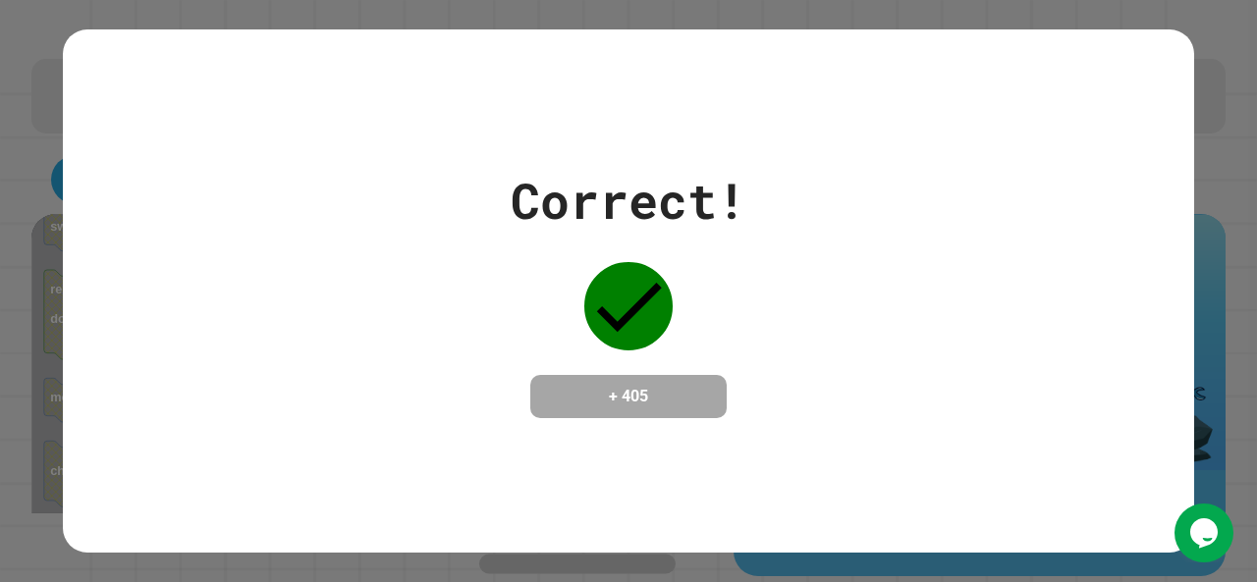
click at [417, 294] on div "Correct! + 405" at bounding box center [628, 291] width 1131 height 254
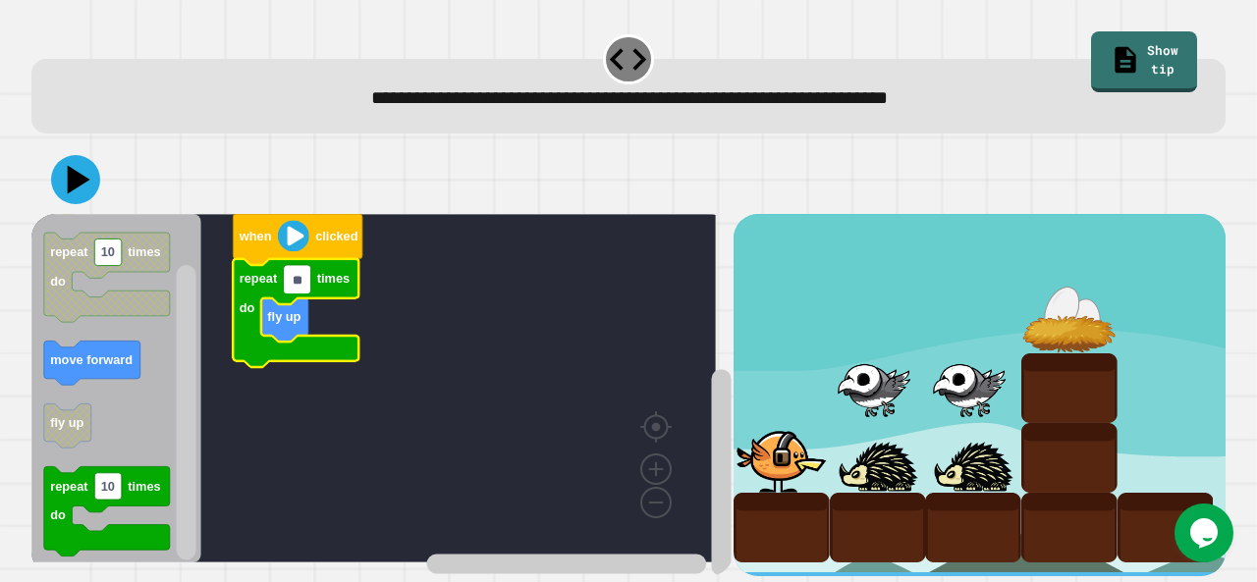
click at [304, 290] on input "**" at bounding box center [297, 280] width 27 height 27
type input "*"
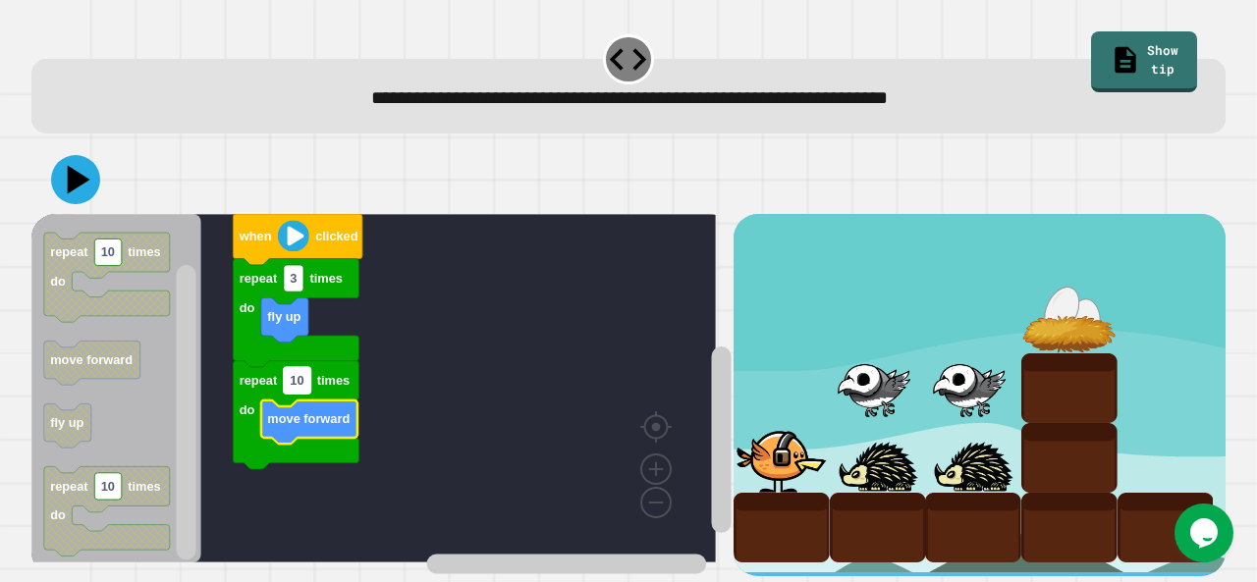
click at [308, 394] on rect "Blockly Workspace" at bounding box center [297, 380] width 27 height 27
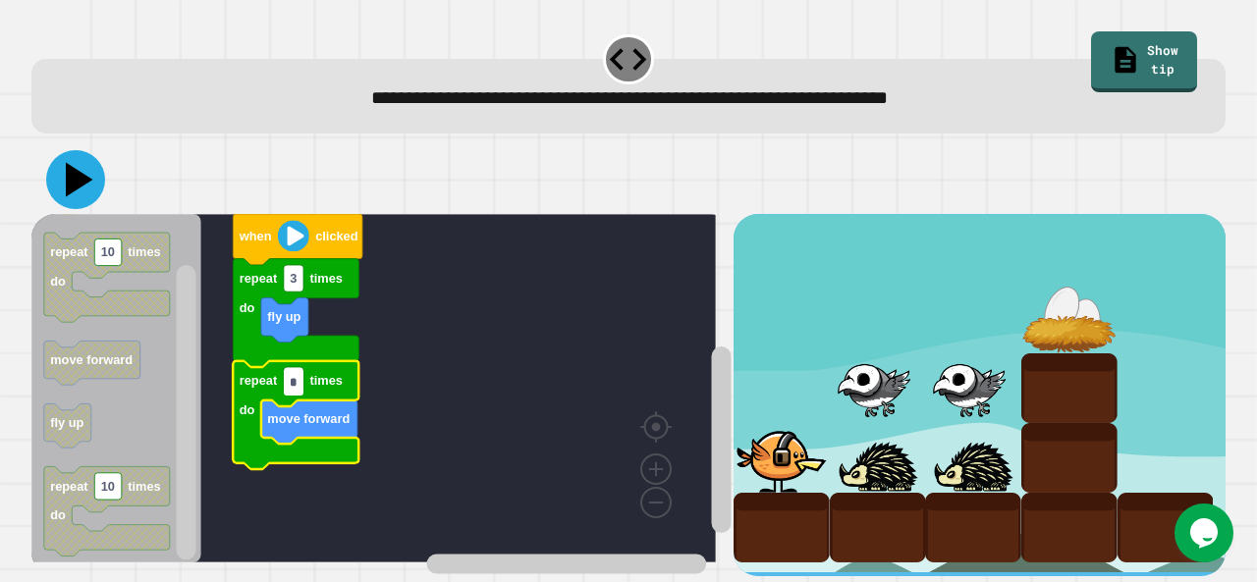
type input "*"
click at [57, 175] on icon at bounding box center [75, 179] width 59 height 59
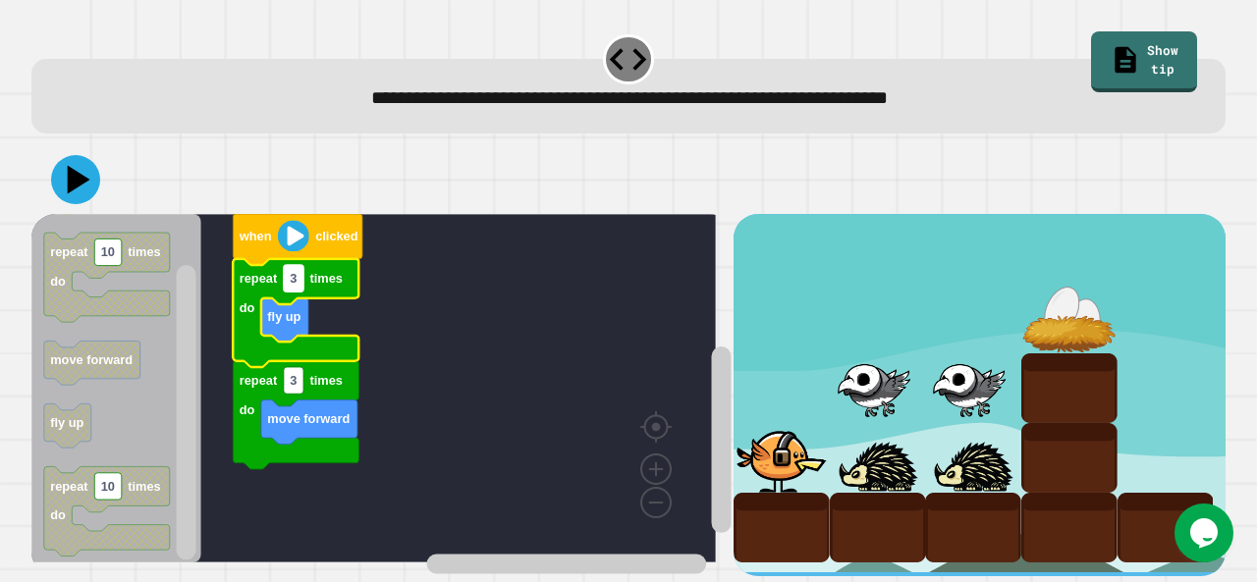
click at [297, 282] on text "3" at bounding box center [293, 279] width 7 height 15
type input "*"
click at [92, 189] on icon at bounding box center [75, 179] width 59 height 59
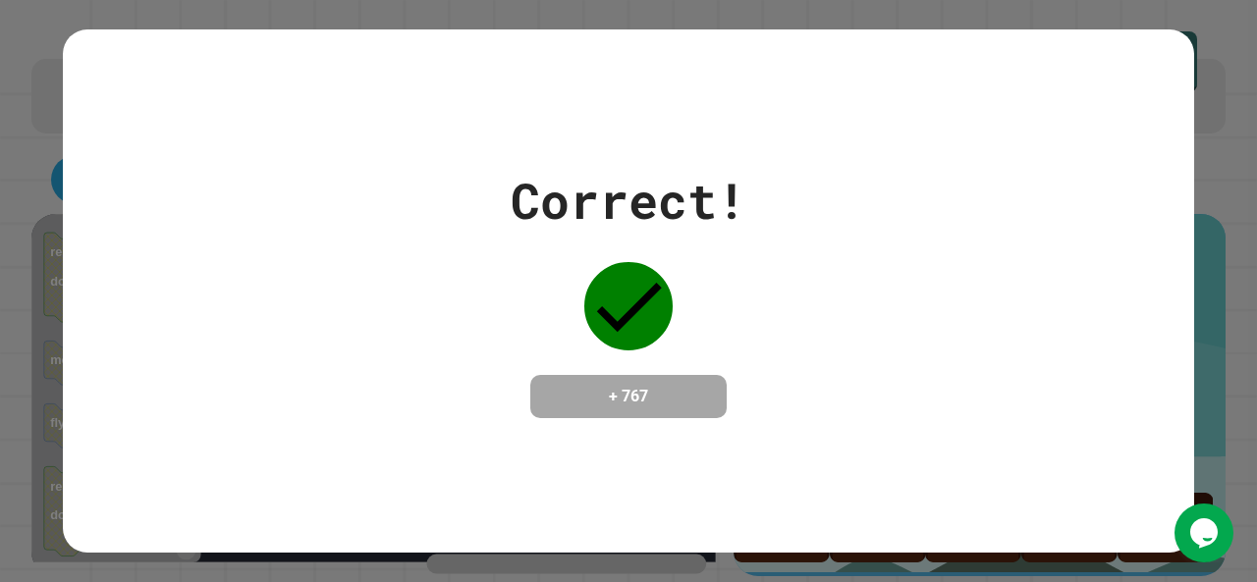
click at [97, 417] on div "**********" at bounding box center [628, 291] width 1257 height 582
click at [0, 501] on div "Correct! + 767" at bounding box center [628, 291] width 1257 height 582
